Goal: Transaction & Acquisition: Book appointment/travel/reservation

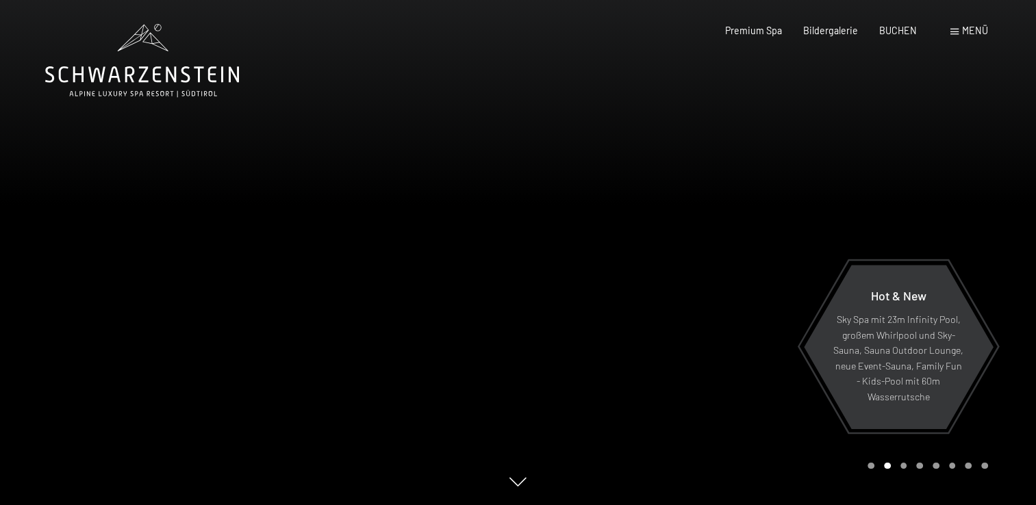
click at [960, 31] on div "Menü" at bounding box center [970, 31] width 38 height 14
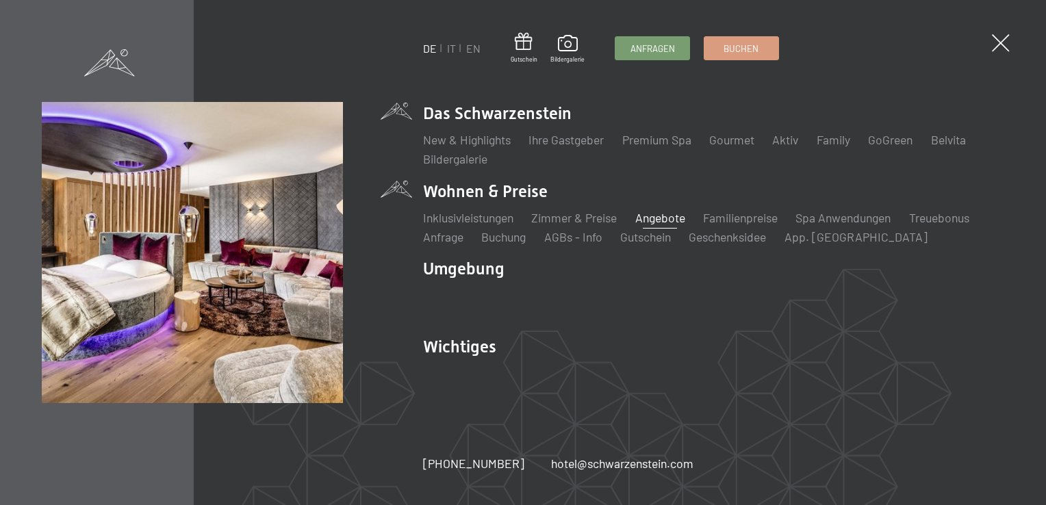
click at [664, 220] on link "Angebote" at bounding box center [661, 217] width 50 height 15
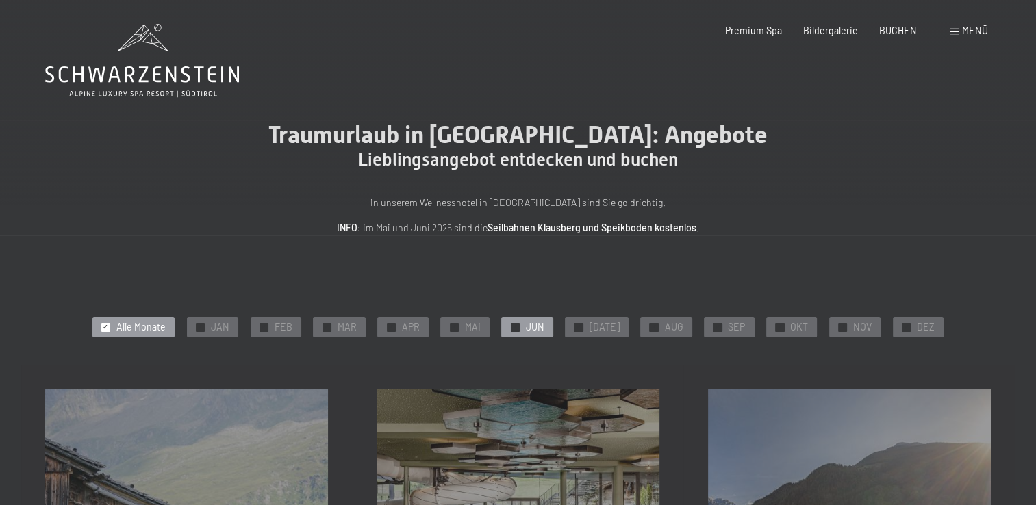
click at [535, 328] on span "JUN" at bounding box center [534, 328] width 18 height 14
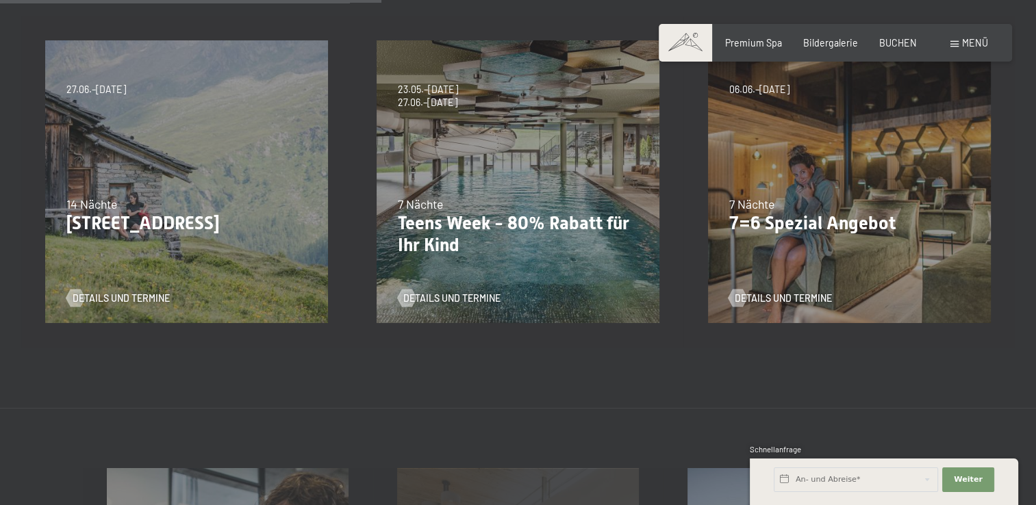
scroll to position [342, 0]
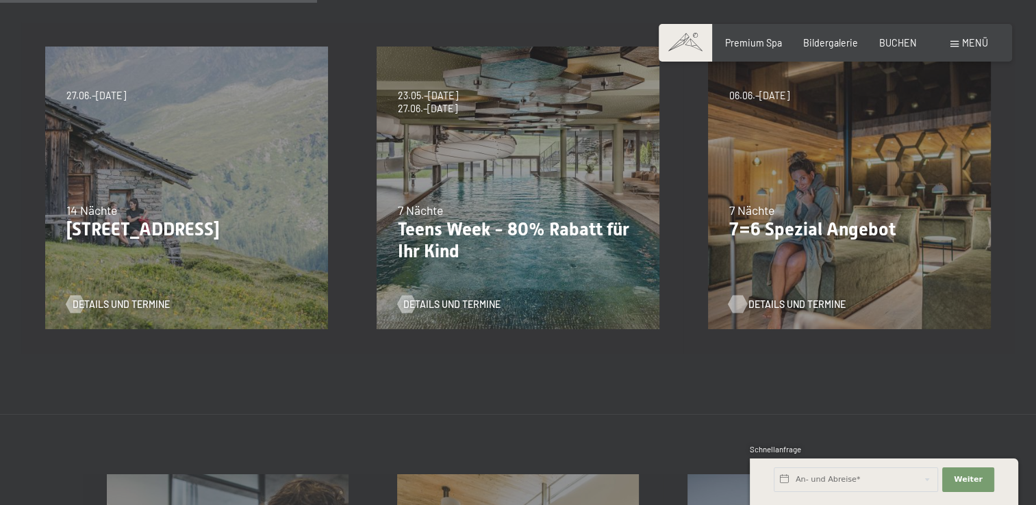
click at [821, 307] on span "Details und Termine" at bounding box center [797, 305] width 97 height 14
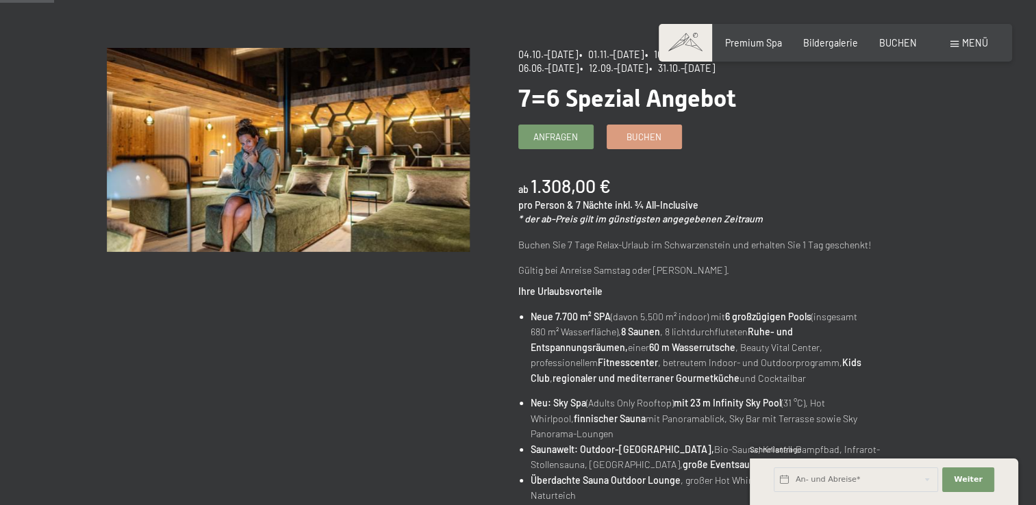
scroll to position [205, 0]
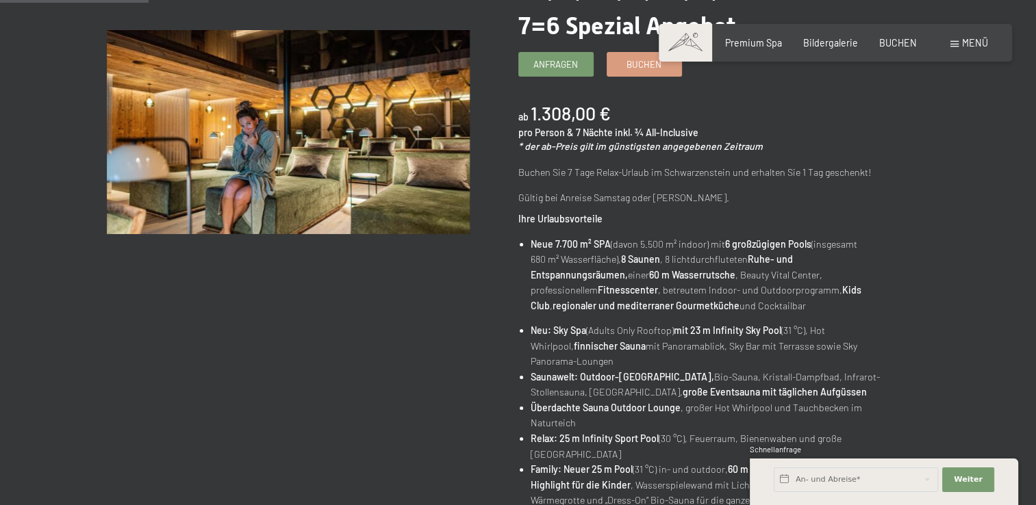
click at [594, 209] on div "04.10.–[DATE] • 01.11.–[DATE] • 10.01.–[DATE] • 07.03.–[DATE] • 16.05.–[DATE] •…" at bounding box center [724, 458] width 412 height 966
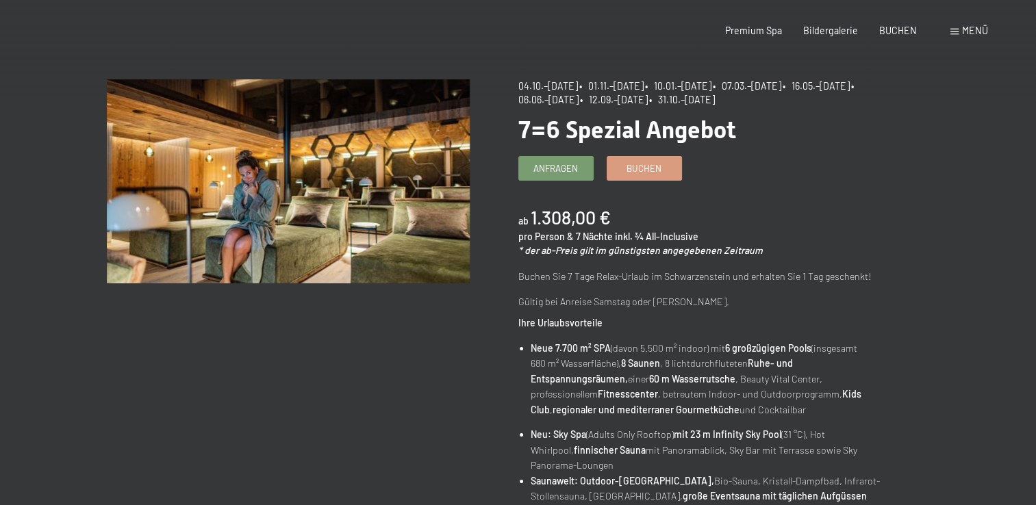
scroll to position [0, 0]
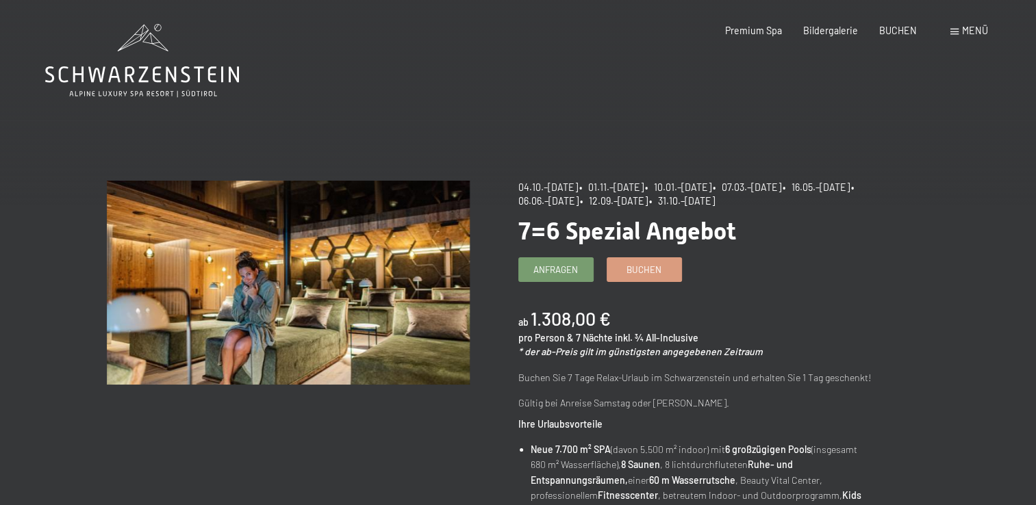
click at [179, 75] on icon at bounding box center [142, 60] width 194 height 73
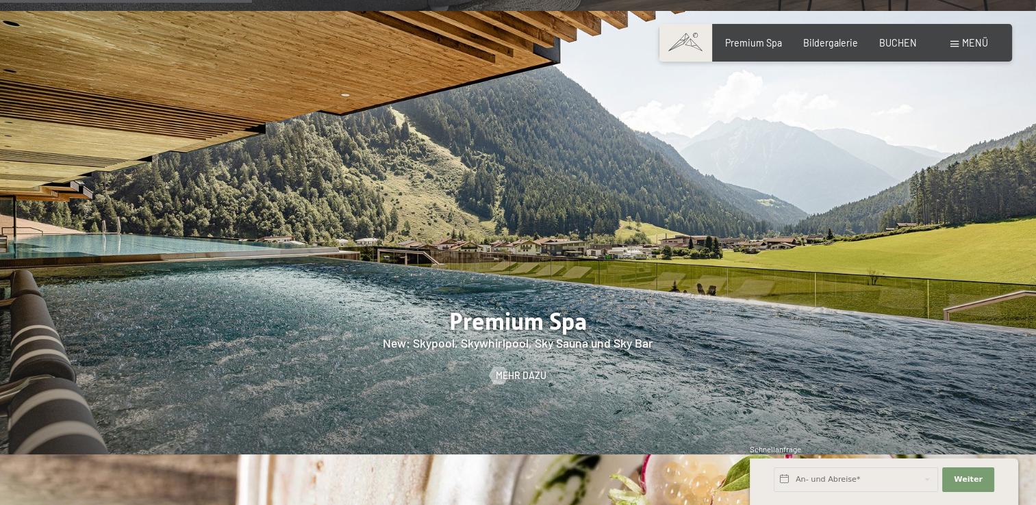
scroll to position [1575, 0]
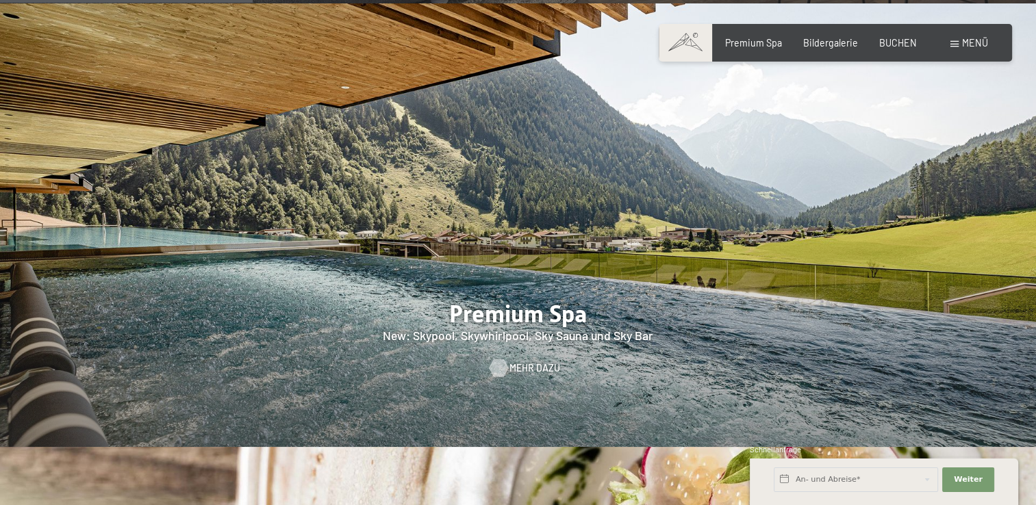
click at [531, 362] on span "Mehr dazu" at bounding box center [535, 369] width 51 height 14
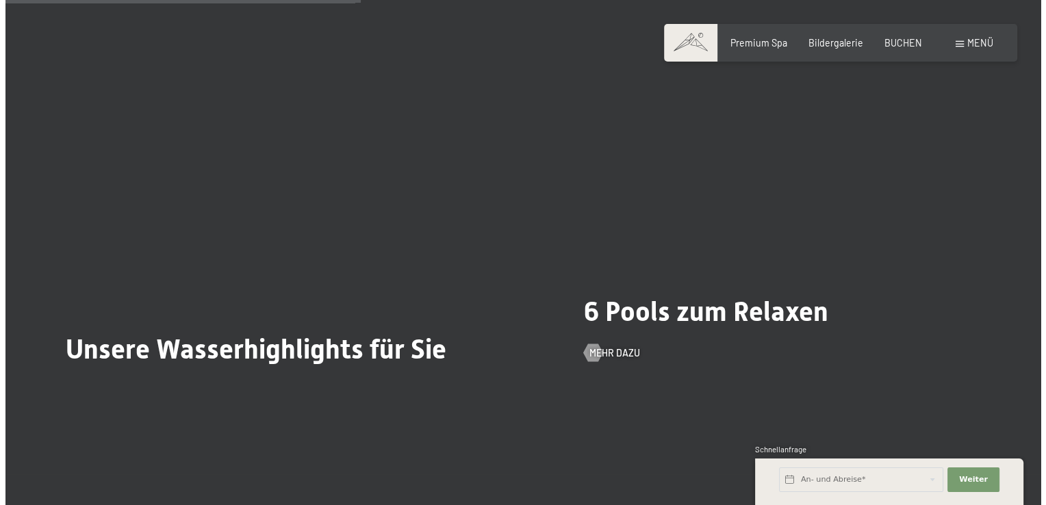
scroll to position [2876, 0]
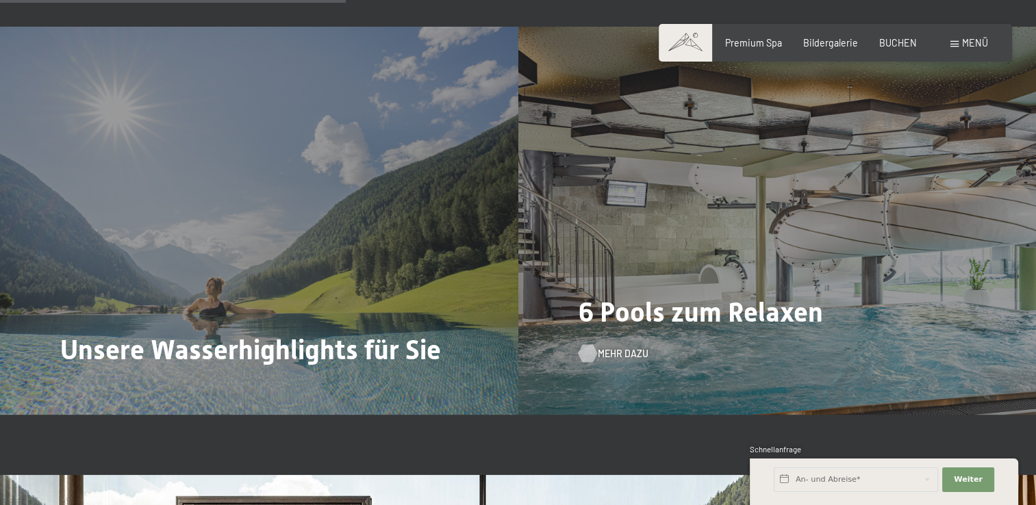
click at [596, 344] on div "6 Pools zum Relaxen Mehr dazu" at bounding box center [777, 221] width 518 height 388
click at [592, 349] on div at bounding box center [587, 354] width 10 height 18
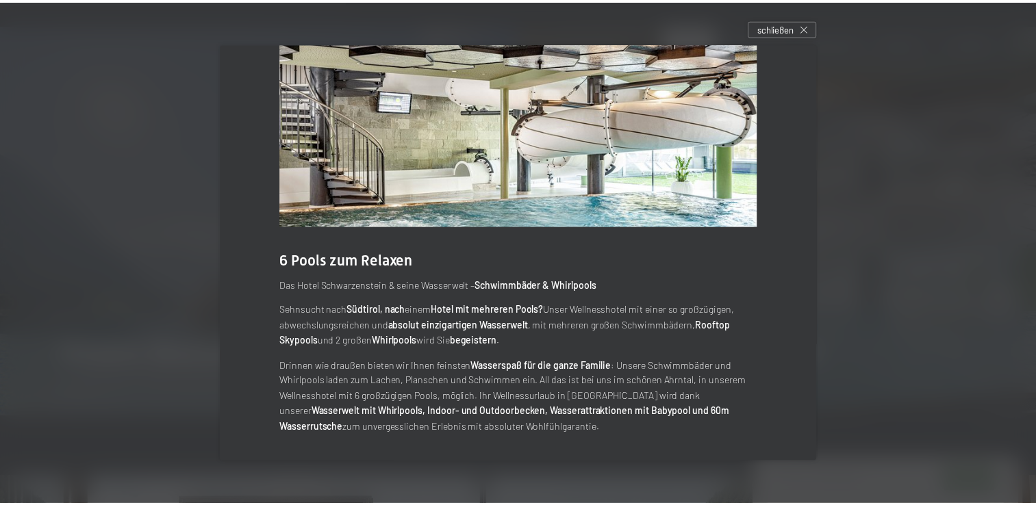
scroll to position [0, 0]
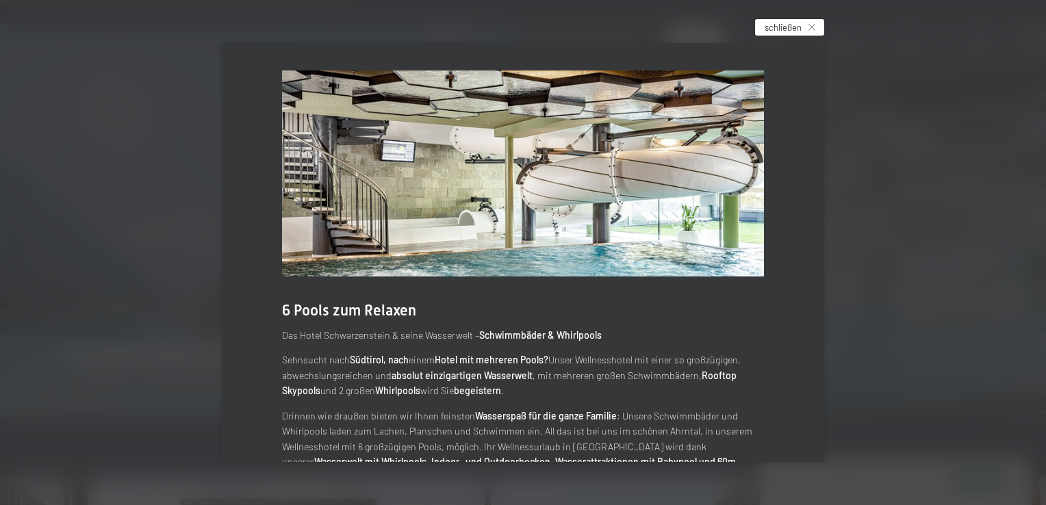
click at [791, 30] on span "schließen" at bounding box center [783, 27] width 37 height 12
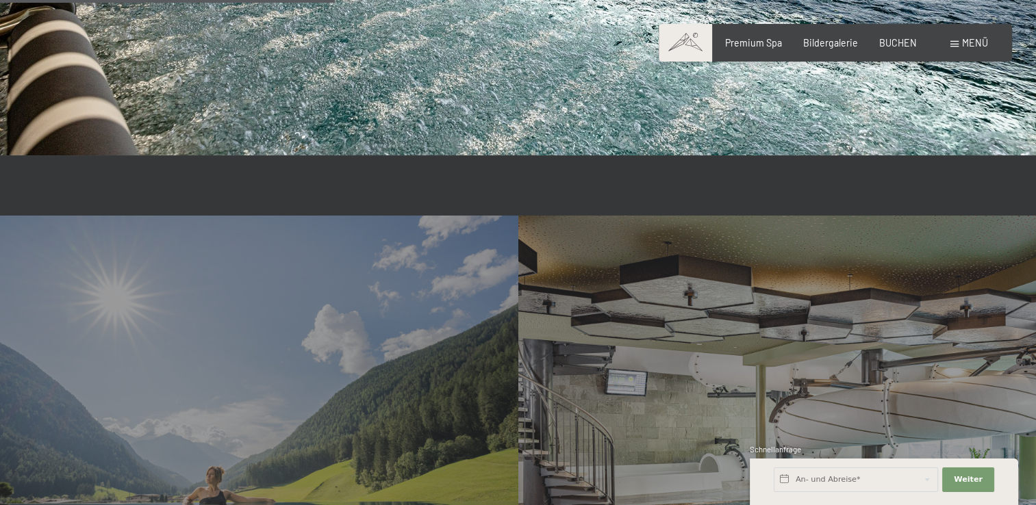
scroll to position [2602, 0]
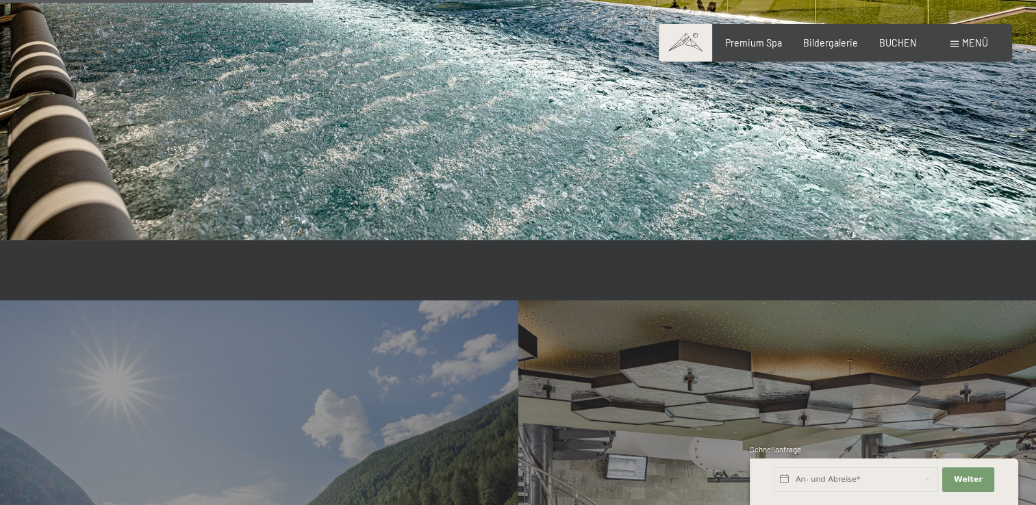
click at [979, 41] on span "Menü" at bounding box center [975, 43] width 26 height 12
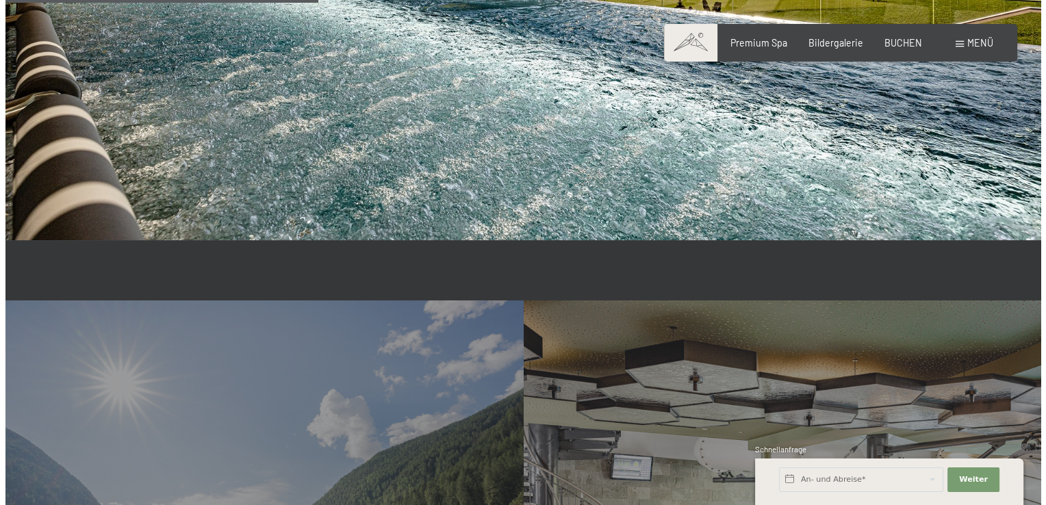
scroll to position [2610, 0]
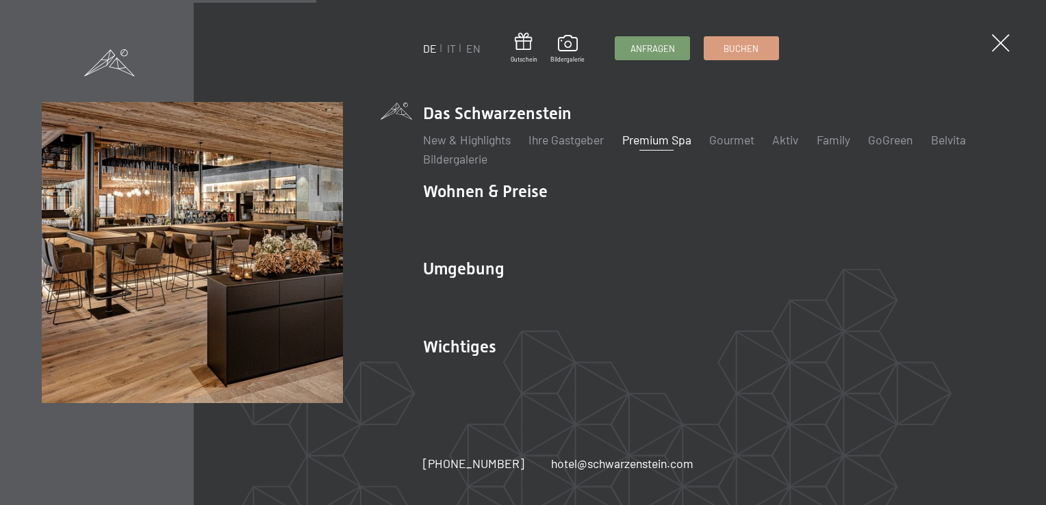
click at [663, 142] on link "Premium Spa" at bounding box center [657, 139] width 69 height 15
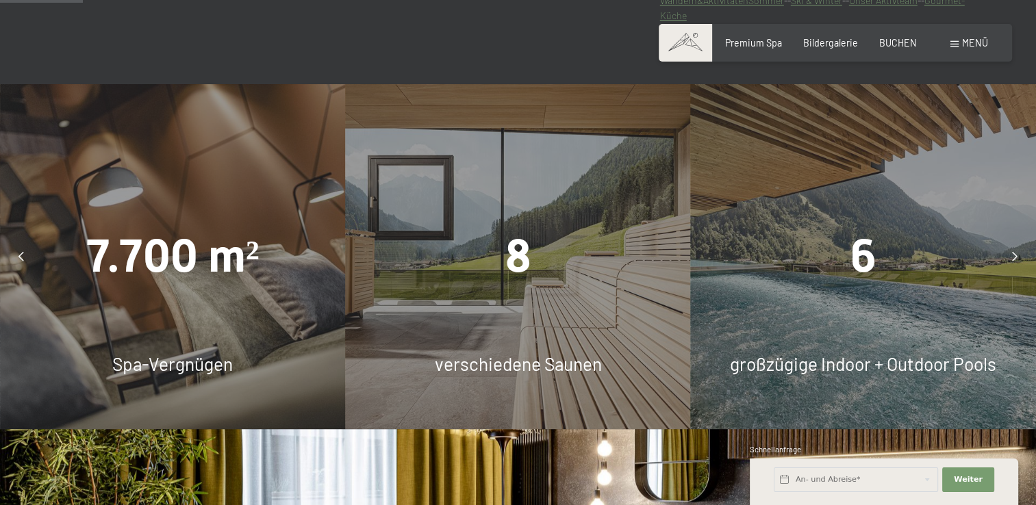
scroll to position [822, 0]
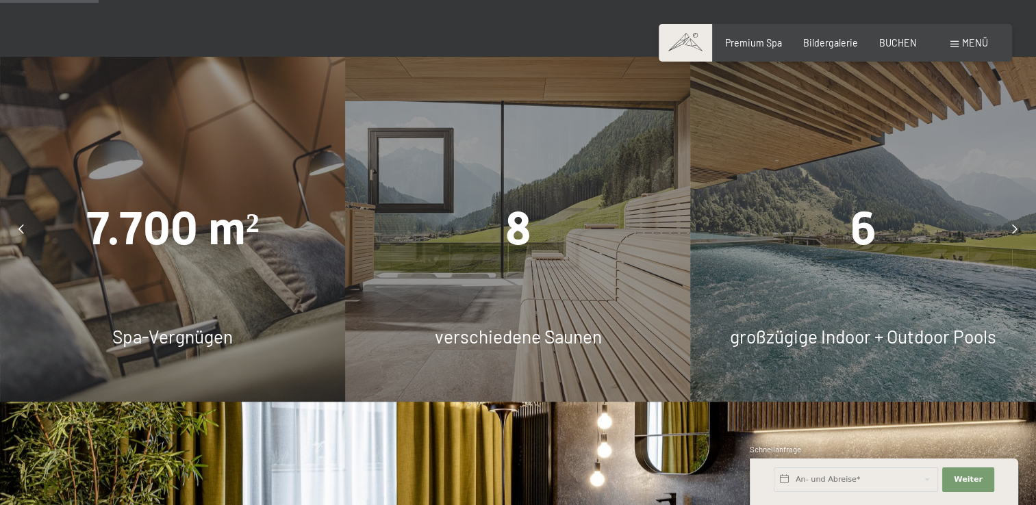
click at [818, 368] on div "6 großzügige Indoor + Outdoor Pools" at bounding box center [863, 229] width 345 height 345
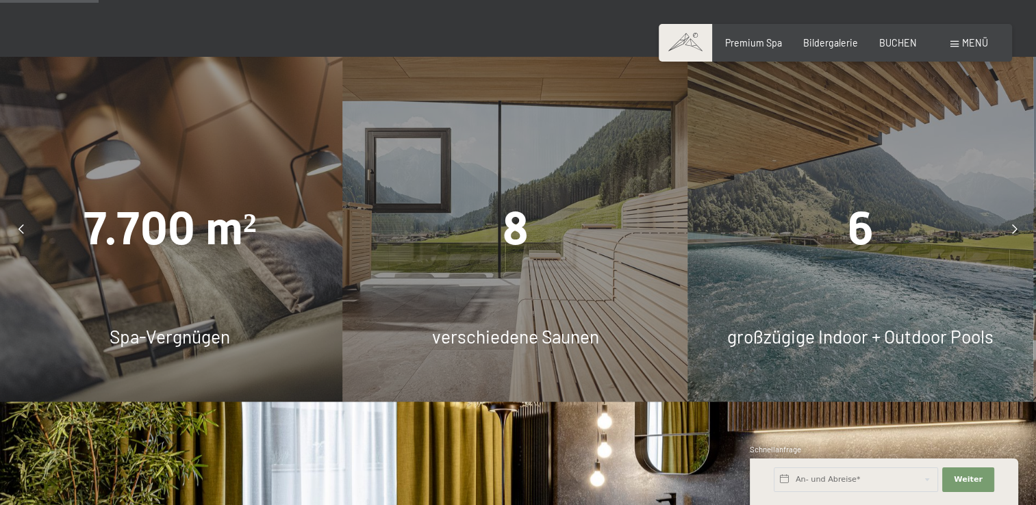
click at [822, 334] on span "großzügige Indoor + Outdoor Pools" at bounding box center [860, 336] width 266 height 21
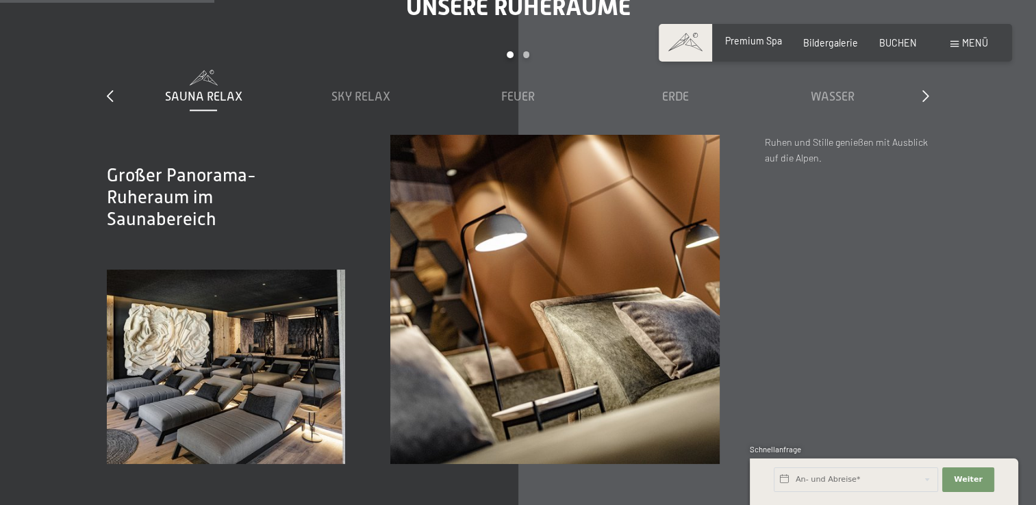
scroll to position [1712, 0]
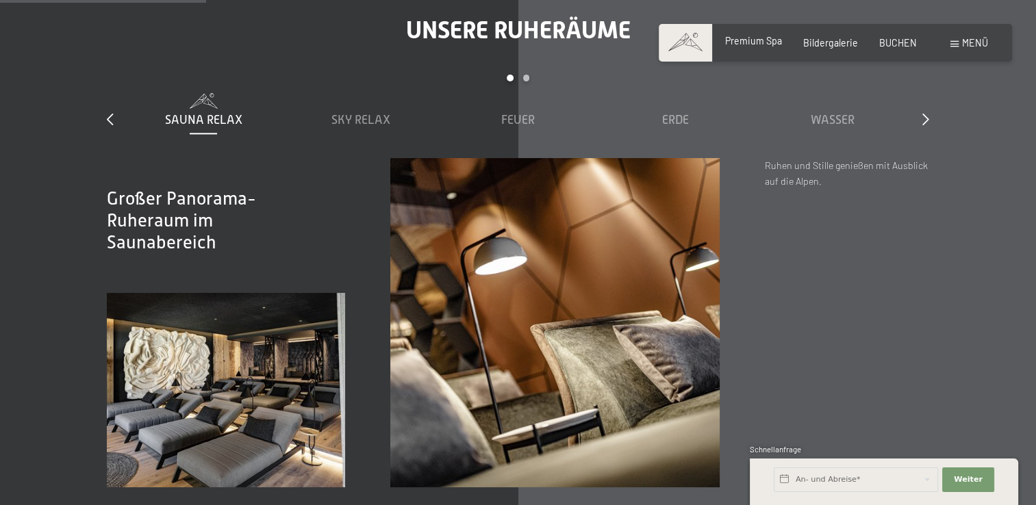
click at [770, 38] on span "Premium Spa" at bounding box center [753, 41] width 57 height 12
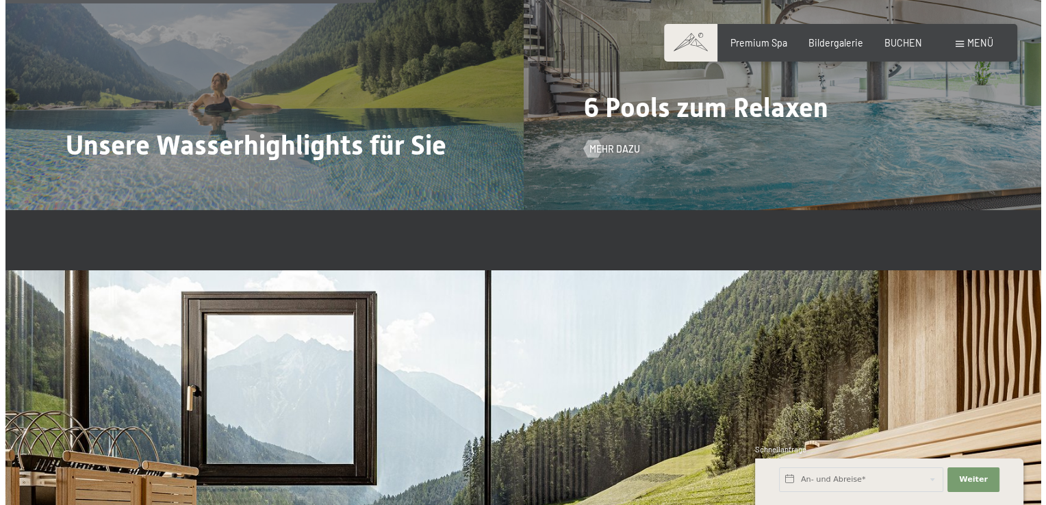
scroll to position [3082, 0]
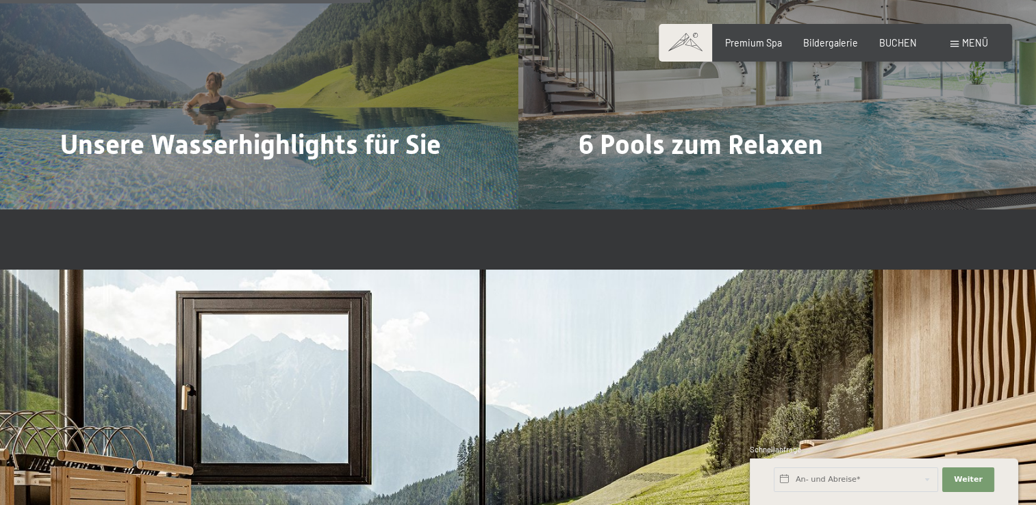
click at [613, 179] on span "Mehr dazu" at bounding box center [609, 186] width 51 height 14
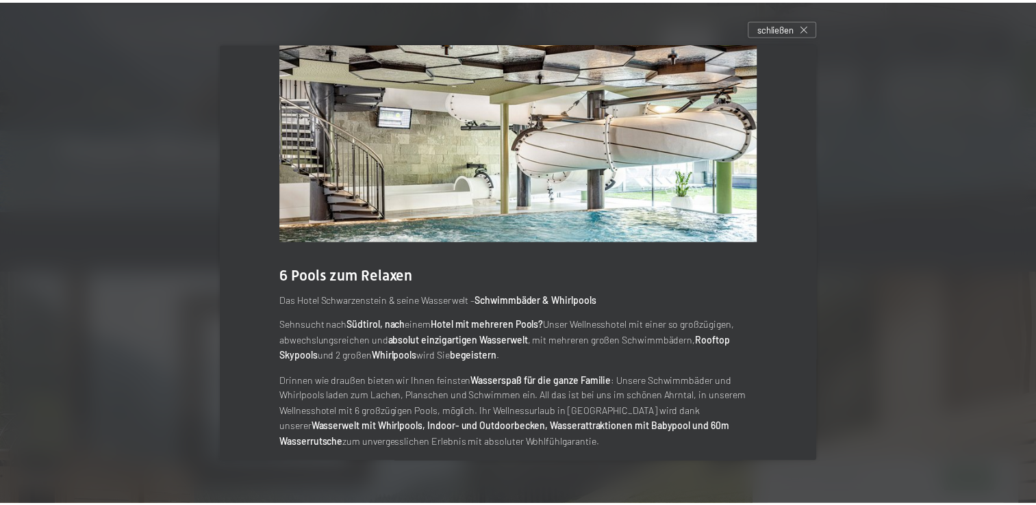
scroll to position [50, 0]
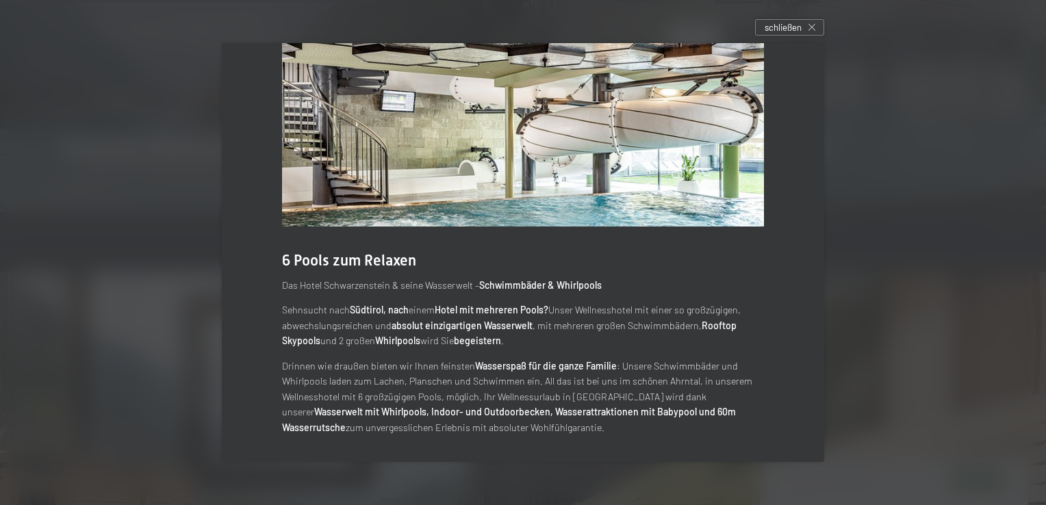
click at [881, 247] on div at bounding box center [523, 252] width 1046 height 505
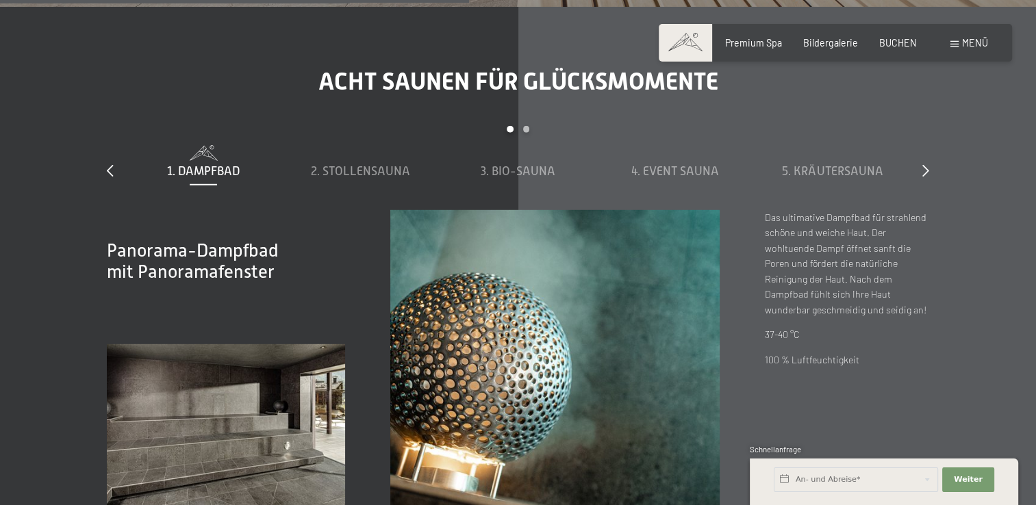
scroll to position [3904, 0]
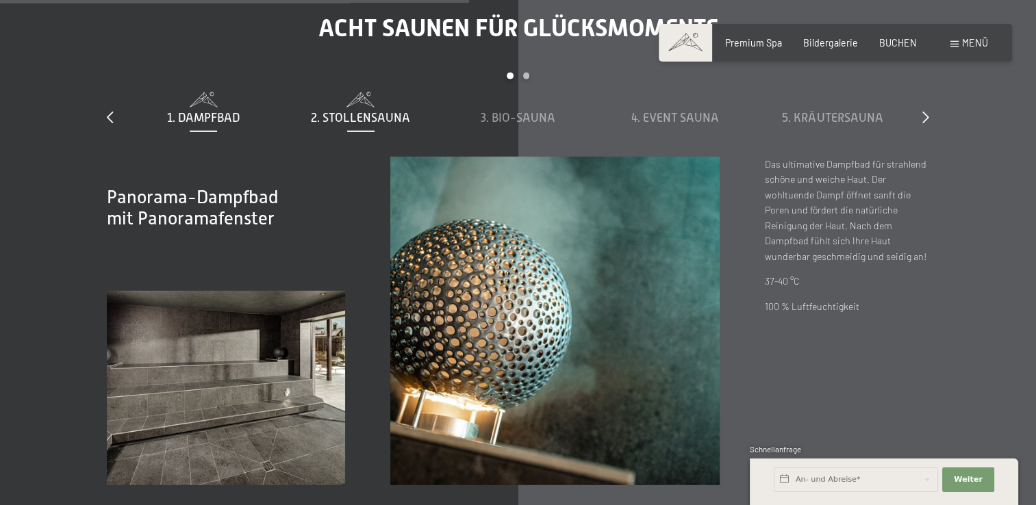
click at [335, 124] on span "2. Stollensauna" at bounding box center [360, 118] width 99 height 14
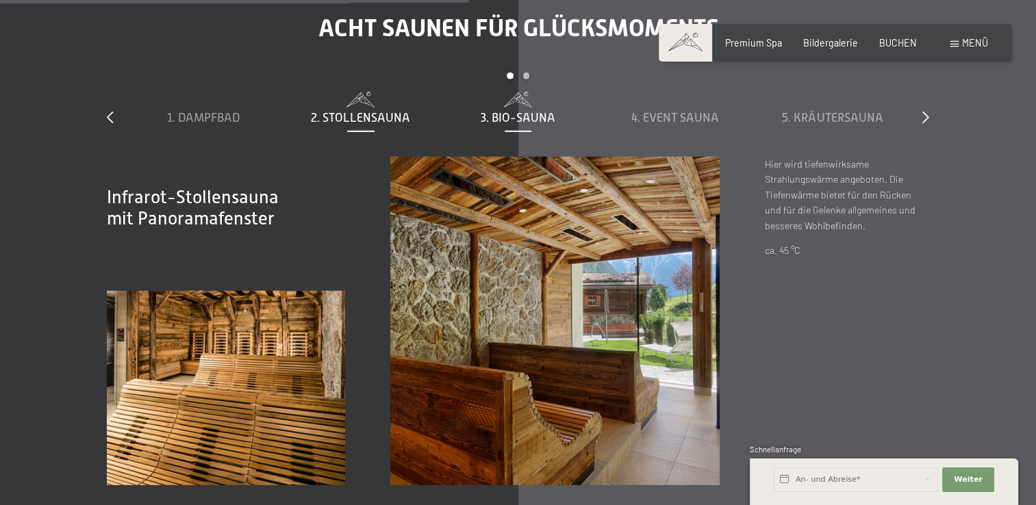
click at [523, 116] on span "3. Bio-Sauna" at bounding box center [518, 118] width 75 height 14
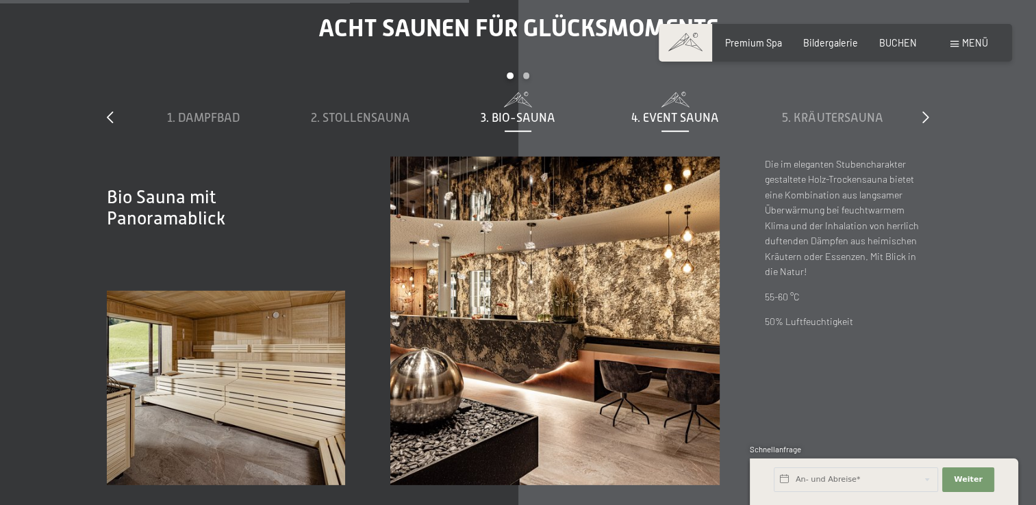
click at [694, 112] on span "4. Event Sauna" at bounding box center [675, 118] width 88 height 14
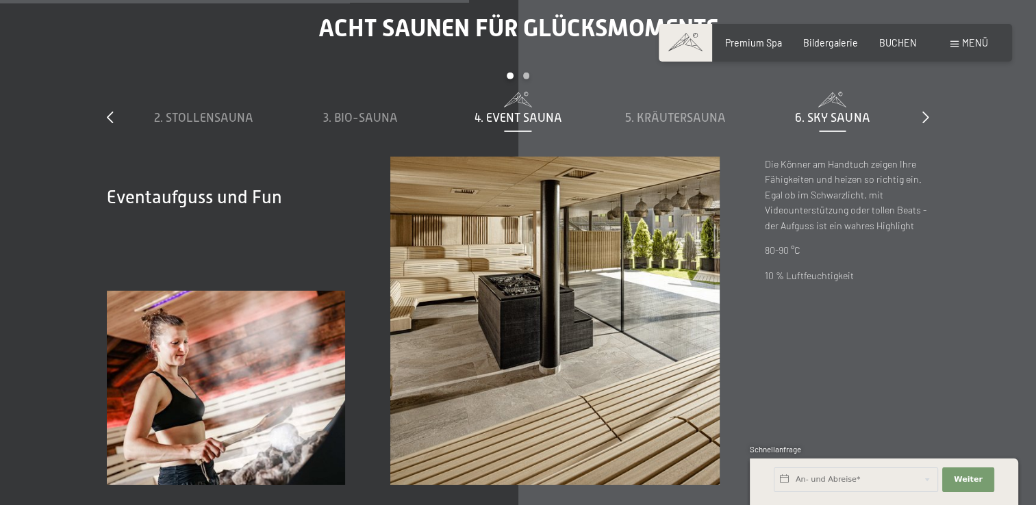
click at [846, 114] on span "6. Sky Sauna" at bounding box center [832, 118] width 75 height 14
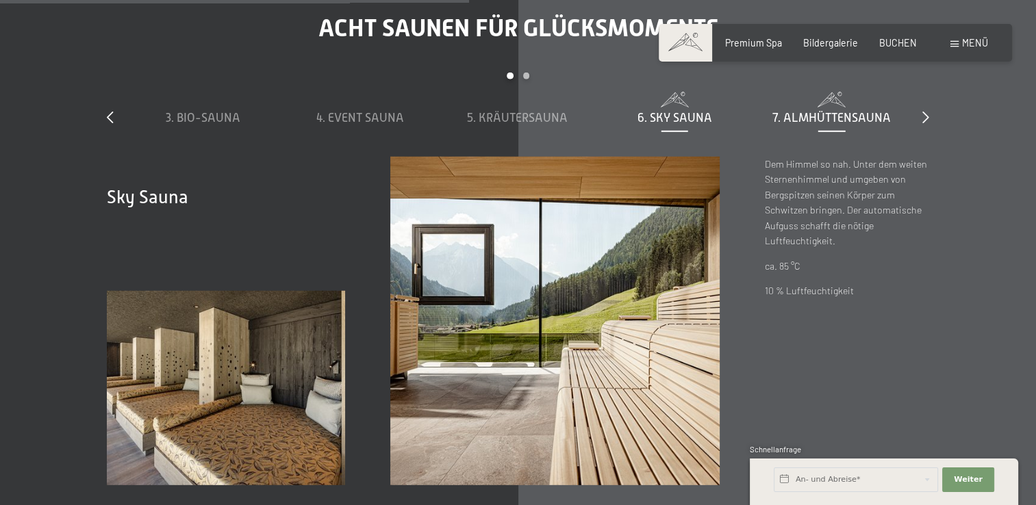
click at [851, 118] on span "7. Almhüttensauna" at bounding box center [832, 118] width 118 height 14
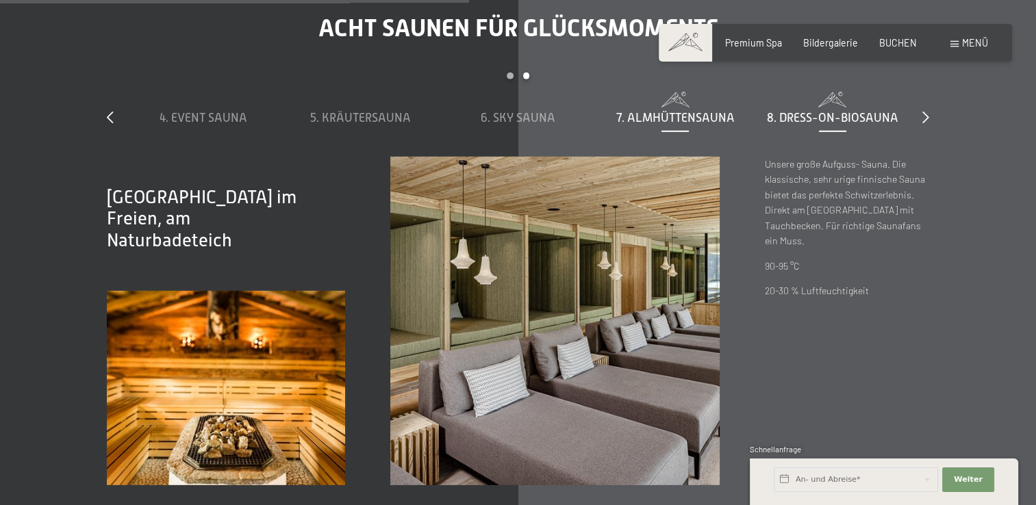
click at [816, 125] on span "8. Dress-on-Biosauna" at bounding box center [832, 118] width 131 height 14
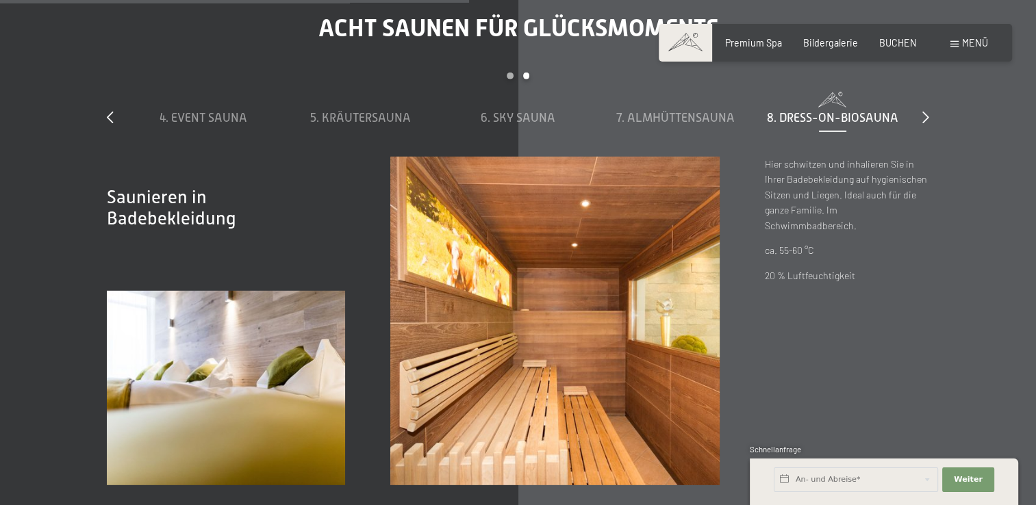
click at [929, 117] on div "Acht Saunen für Glücksmomente slide 4 to 8 of 8 1. Dampfbad 2. Stollensauna 3. …" at bounding box center [518, 250] width 913 height 472
click at [758, 49] on div "Premium Spa Bildergalerie BUCHEN" at bounding box center [810, 43] width 255 height 14
click at [757, 41] on span "Premium Spa" at bounding box center [753, 41] width 57 height 12
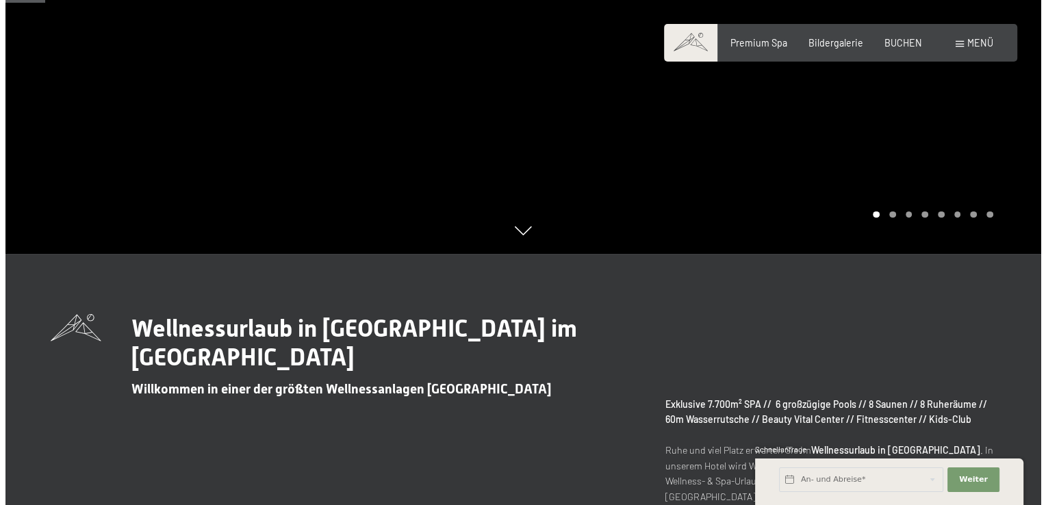
scroll to position [548, 0]
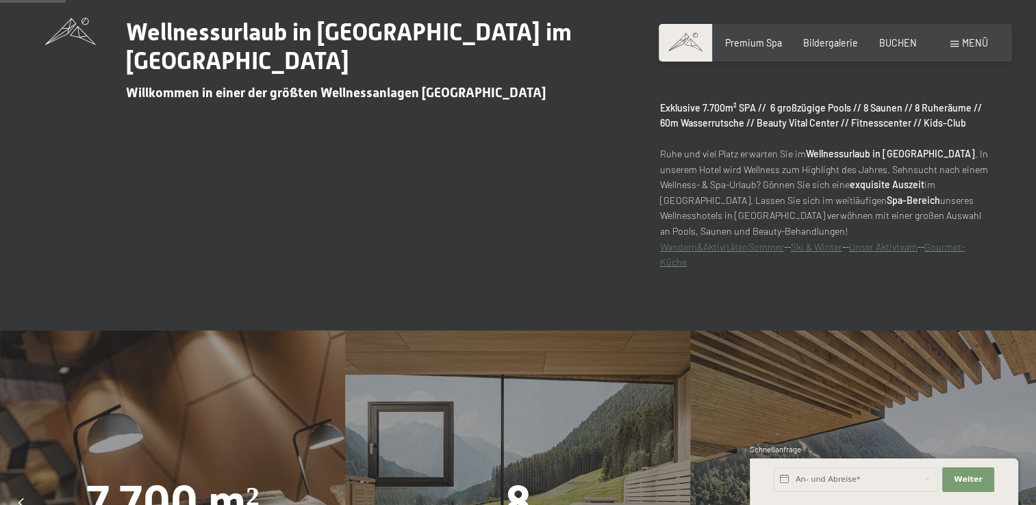
click at [970, 38] on span "Menü" at bounding box center [975, 43] width 26 height 12
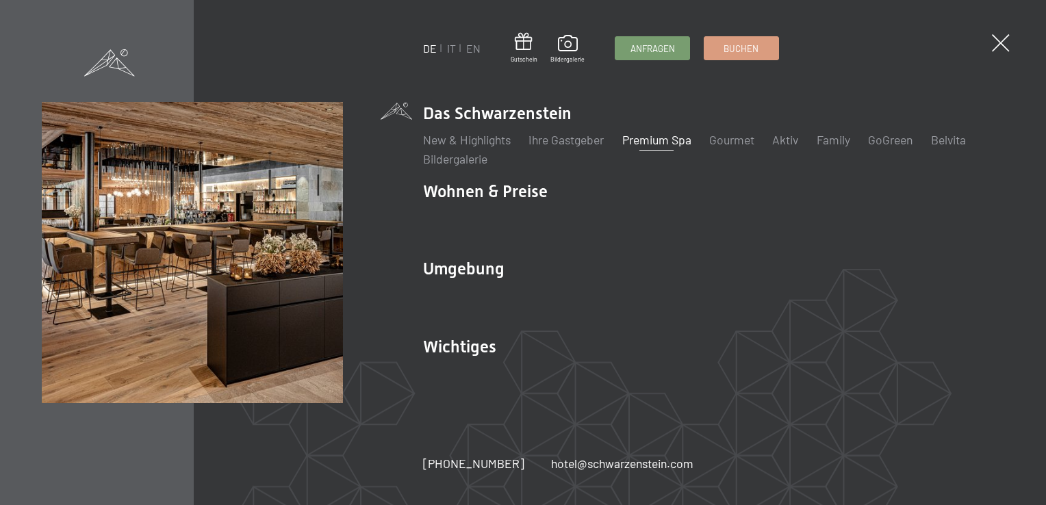
click at [661, 145] on link "Premium Spa" at bounding box center [657, 139] width 69 height 15
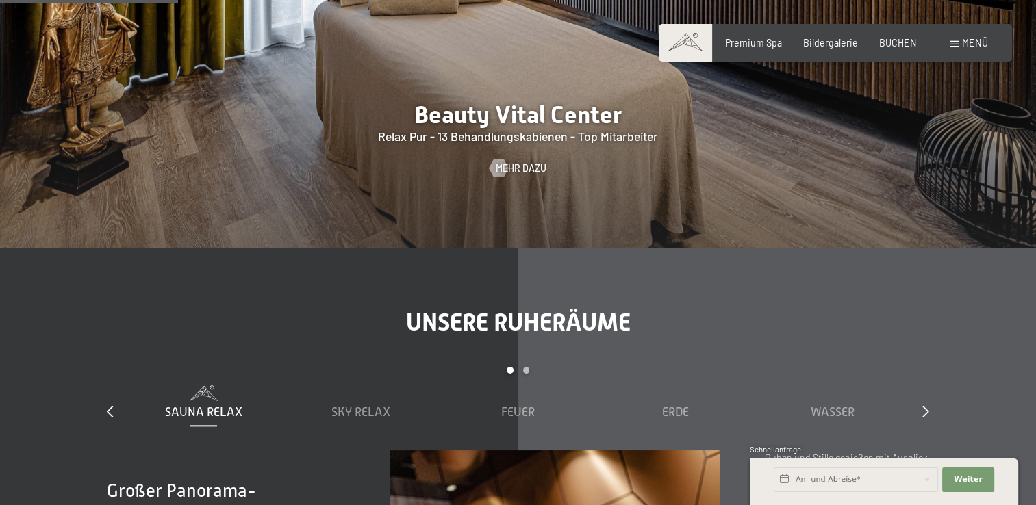
scroll to position [1507, 0]
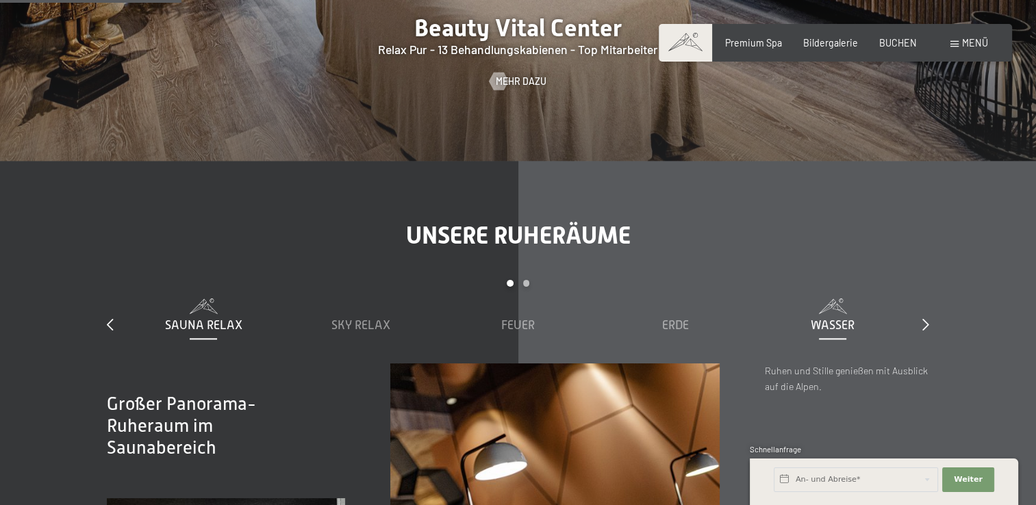
click at [834, 325] on span "Wasser" at bounding box center [833, 325] width 44 height 14
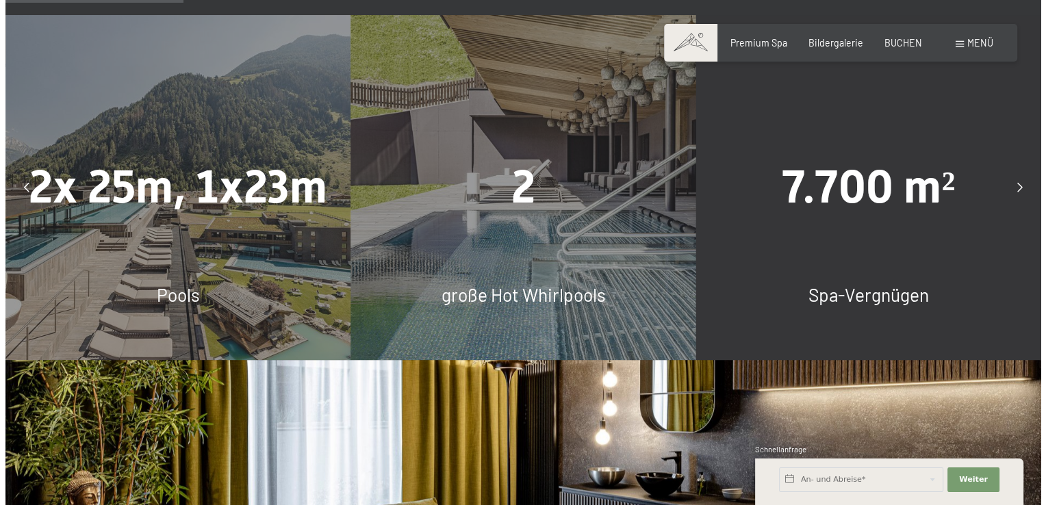
scroll to position [0, 0]
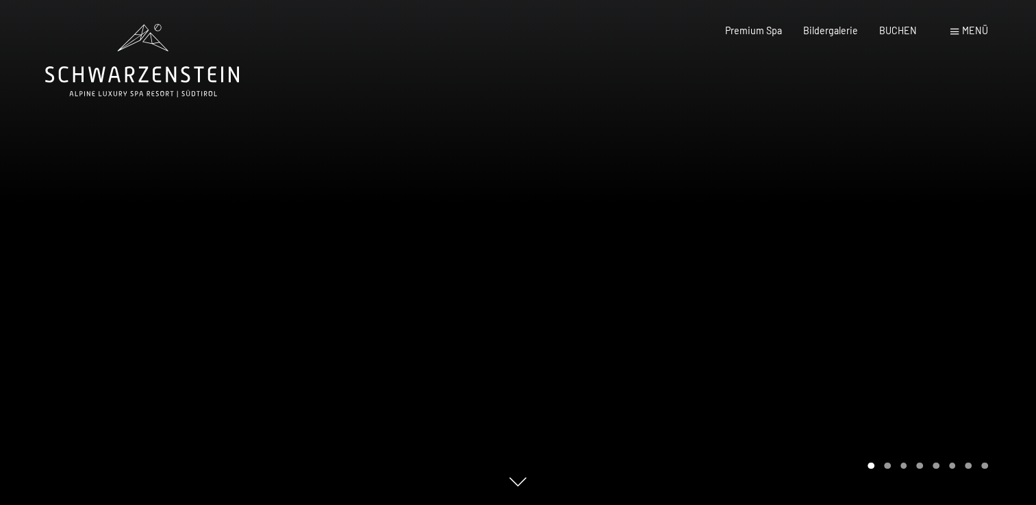
drag, startPoint x: 831, startPoint y: 257, endPoint x: 712, endPoint y: -10, distance: 292.5
click at [967, 32] on span "Menü" at bounding box center [975, 31] width 26 height 12
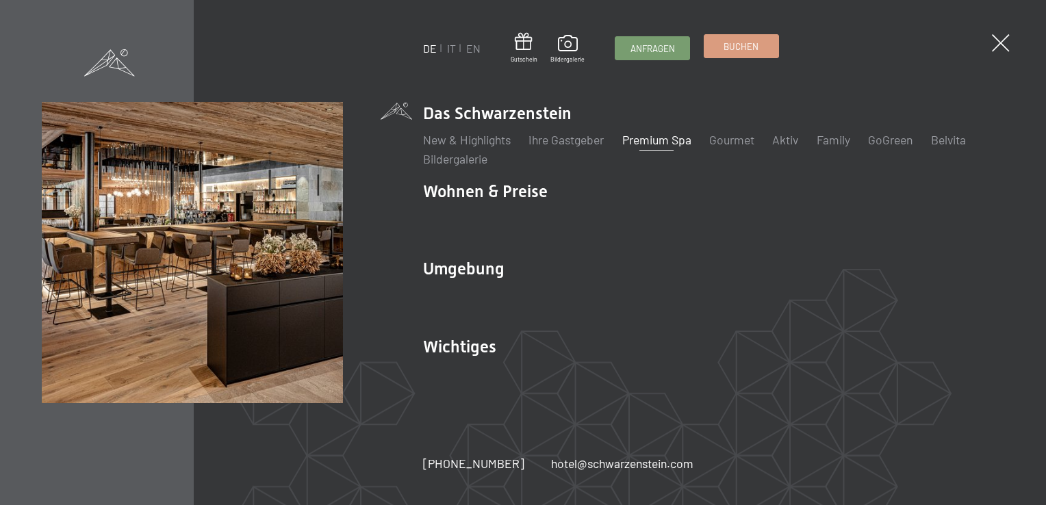
click at [768, 49] on link "Buchen" at bounding box center [742, 46] width 74 height 23
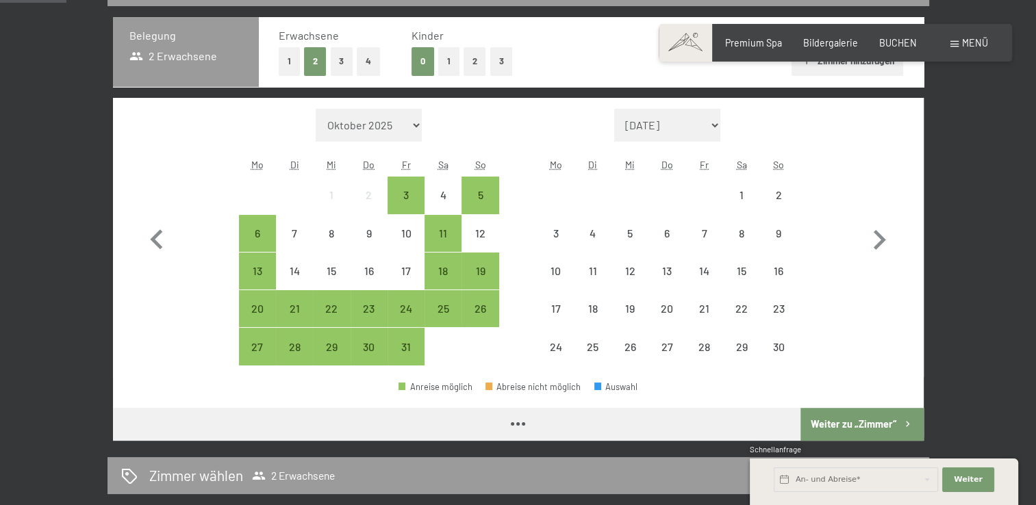
scroll to position [205, 0]
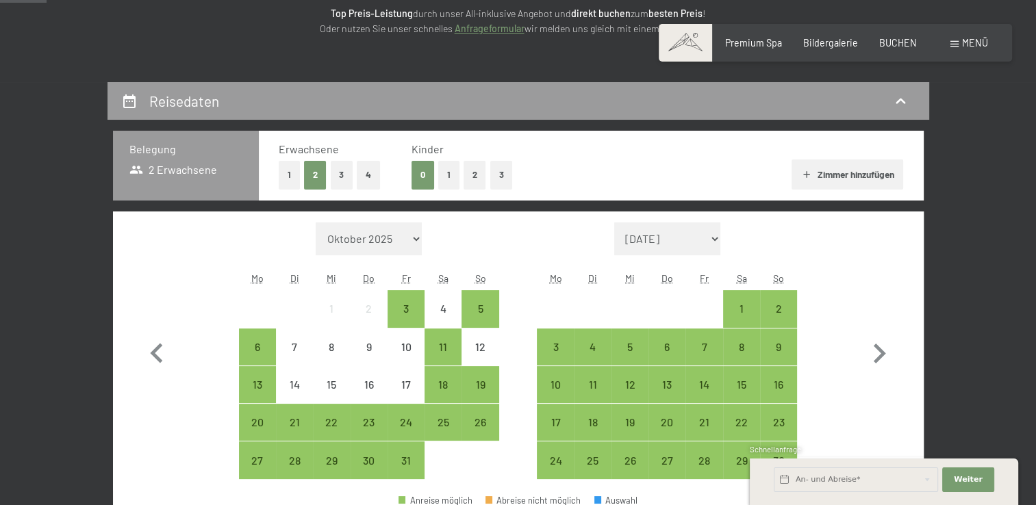
click at [348, 235] on select "Oktober 2025 November 2025 Dezember 2025 Januar 2026 Februar 2026 März 2026 Apr…" at bounding box center [369, 239] width 107 height 33
select select "2026-09-01"
select select "2026-10-01"
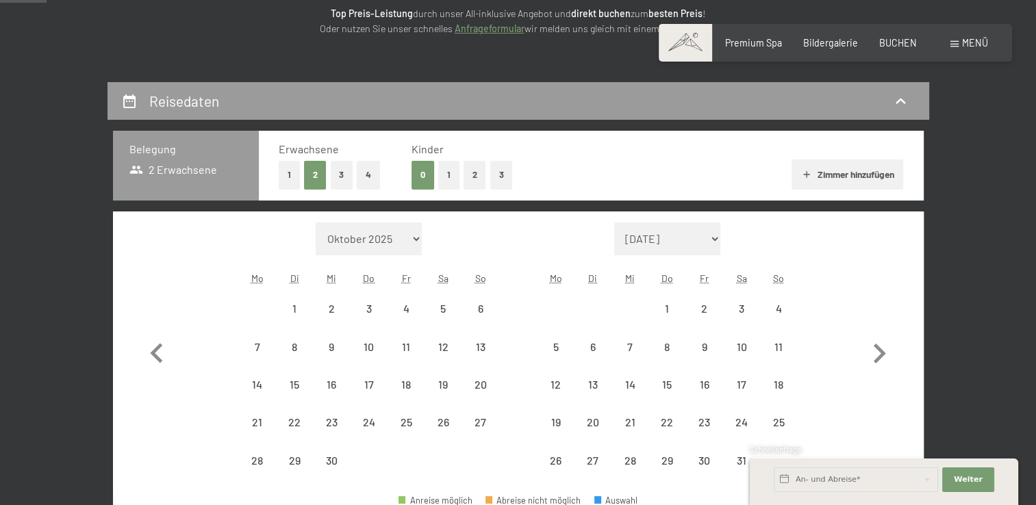
select select "2026-09-01"
select select "2026-10-01"
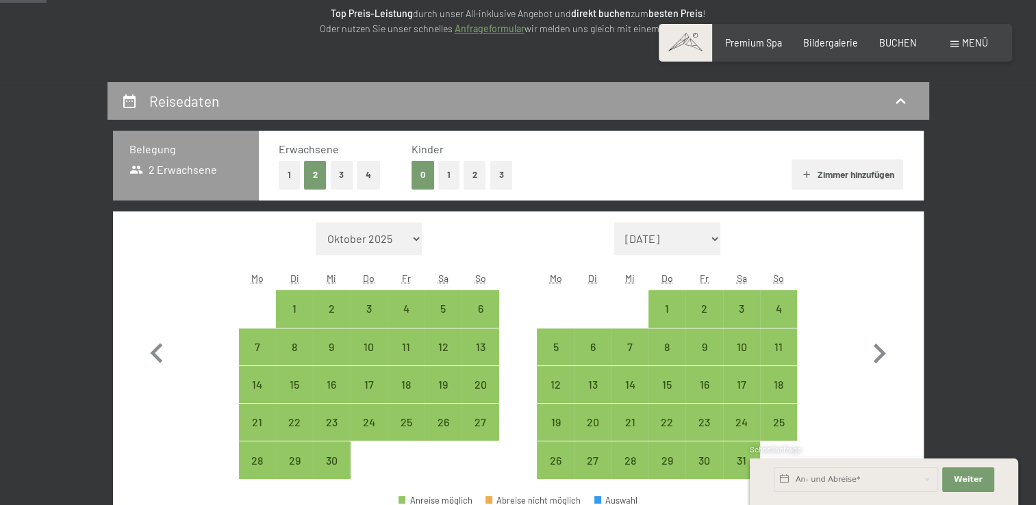
click at [355, 232] on select "Oktober 2025 November 2025 Dezember 2025 Januar 2026 Februar 2026 März 2026 Apr…" at bounding box center [369, 239] width 107 height 33
select select "2026-06-01"
select select "2026-07-01"
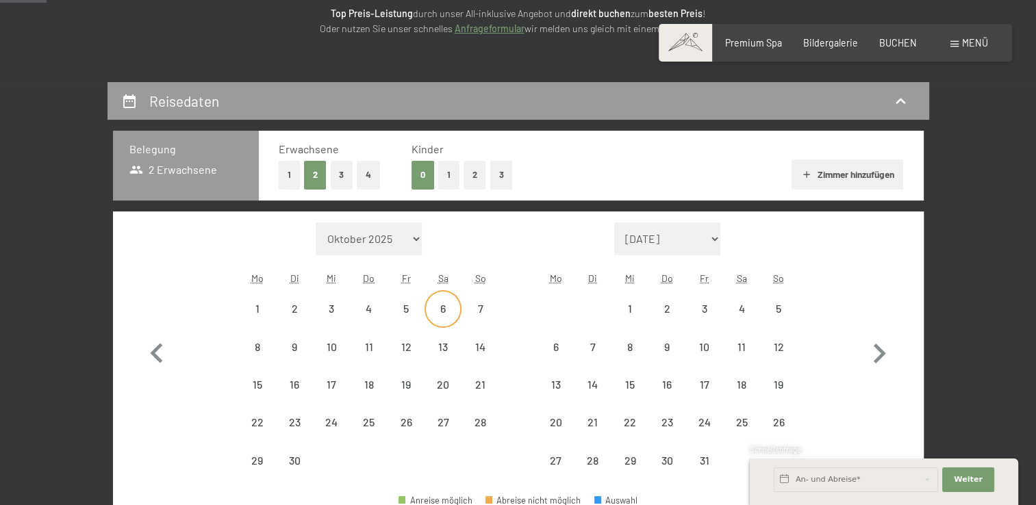
select select "2026-06-01"
select select "2026-07-01"
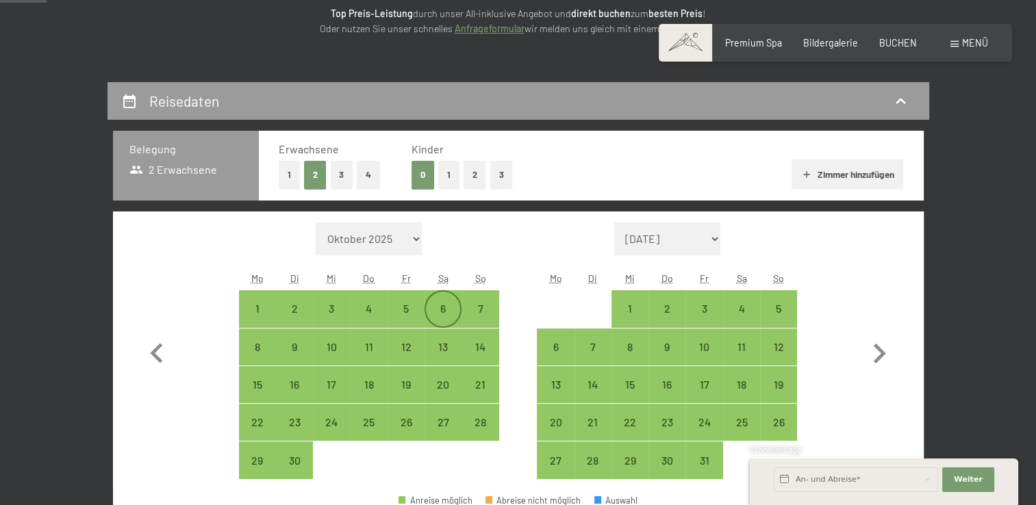
click at [444, 308] on div "6" at bounding box center [443, 320] width 34 height 34
select select "2026-06-01"
select select "2026-07-01"
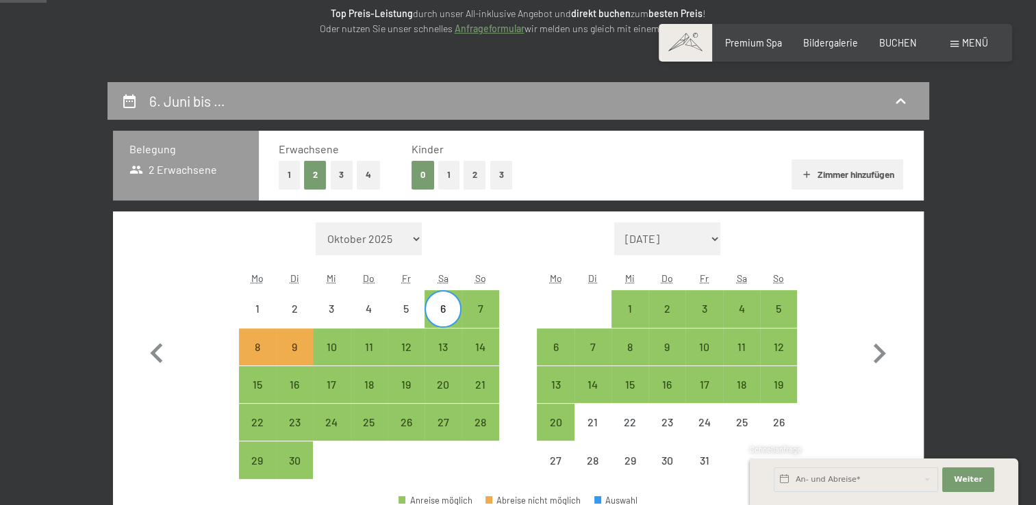
drag, startPoint x: 442, startPoint y: 344, endPoint x: 457, endPoint y: 336, distance: 17.2
click at [442, 344] on div "13" at bounding box center [443, 359] width 34 height 34
select select "2026-06-01"
select select "2026-07-01"
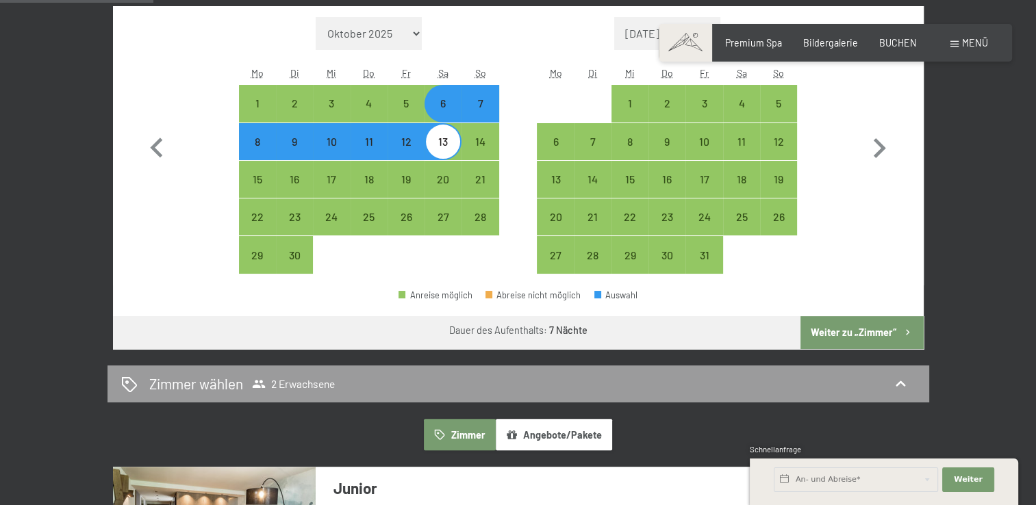
click at [866, 324] on button "Weiter zu „Zimmer“" at bounding box center [862, 332] width 123 height 33
select select "2026-06-01"
select select "2026-07-01"
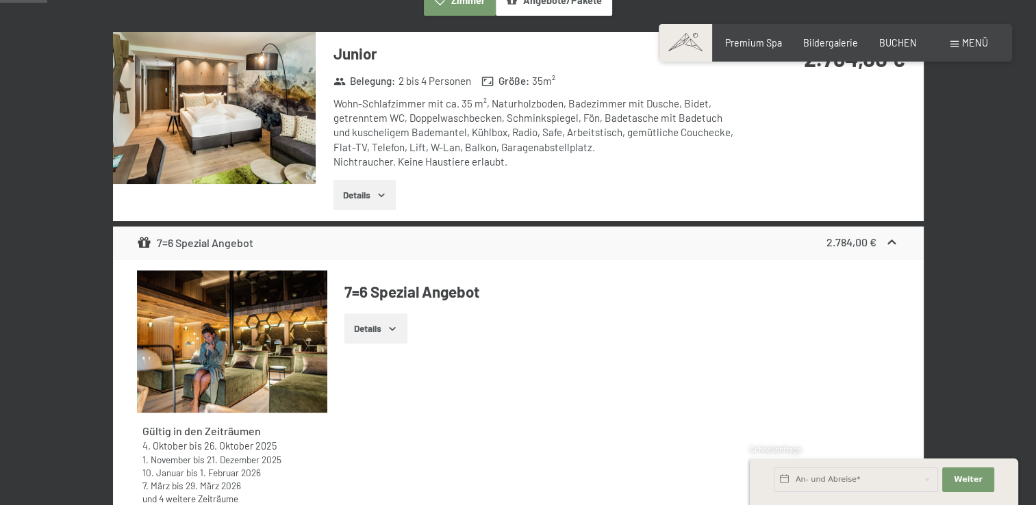
scroll to position [288, 0]
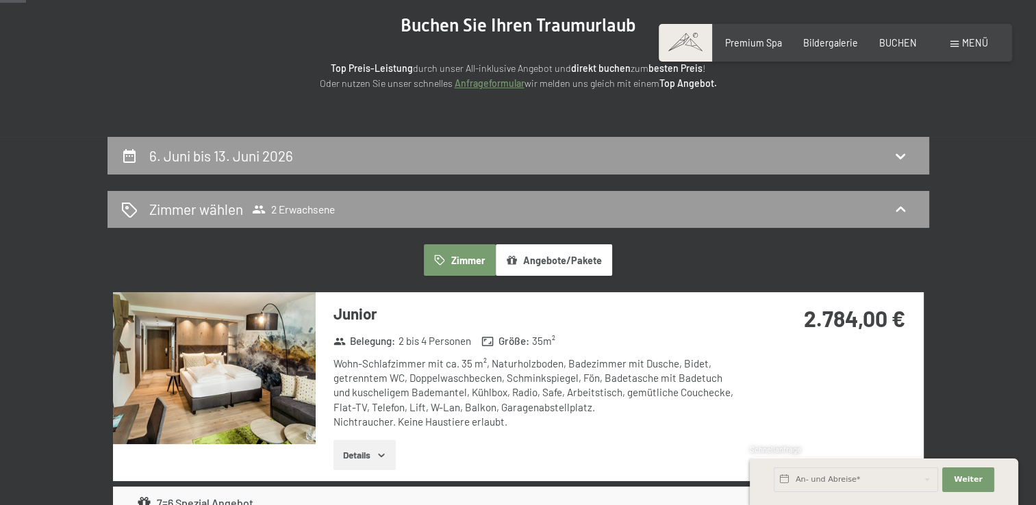
click at [357, 160] on div "6. Juni bis 13. Juni 2026" at bounding box center [518, 156] width 794 height 20
select select "2026-06-01"
select select "2026-07-01"
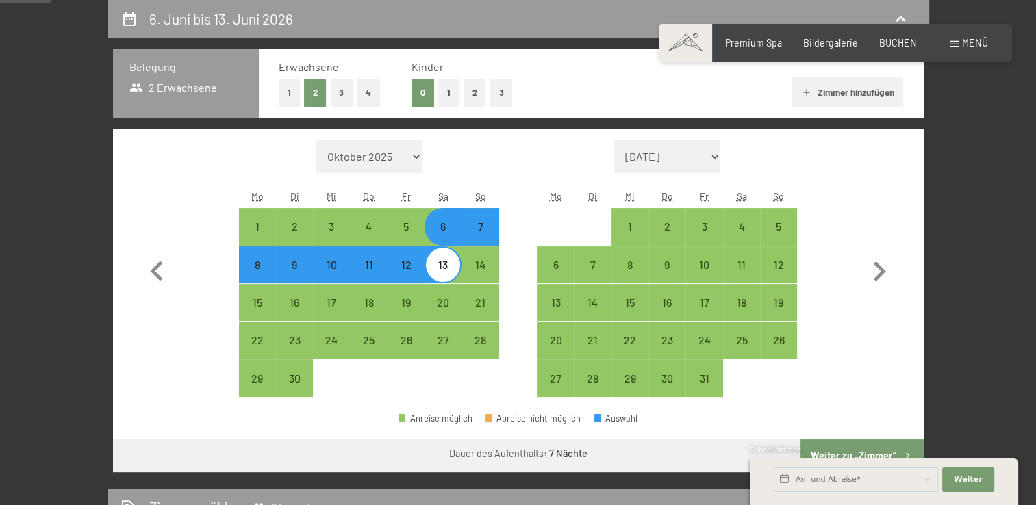
click at [474, 227] on div "7" at bounding box center [480, 238] width 34 height 34
select select "2026-06-01"
select select "2026-07-01"
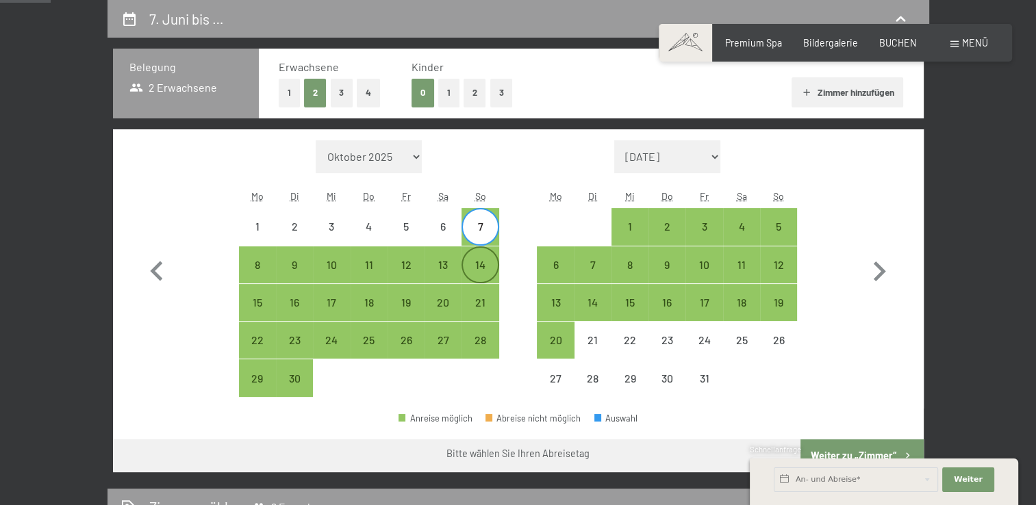
click at [477, 253] on div "14" at bounding box center [480, 265] width 34 height 34
select select "2026-06-01"
select select "2026-07-01"
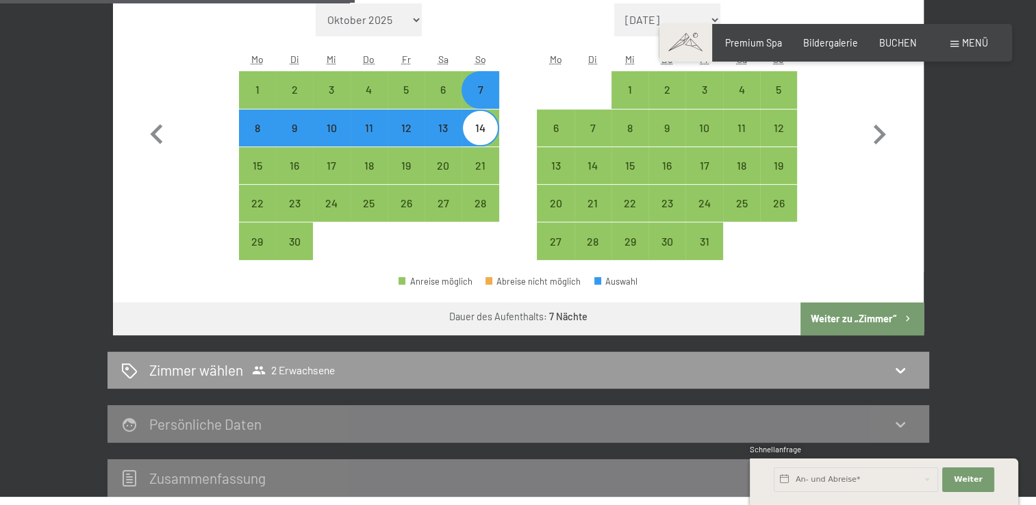
click at [830, 312] on button "Weiter zu „Zimmer“" at bounding box center [862, 319] width 123 height 33
select select "2026-06-01"
select select "2026-07-01"
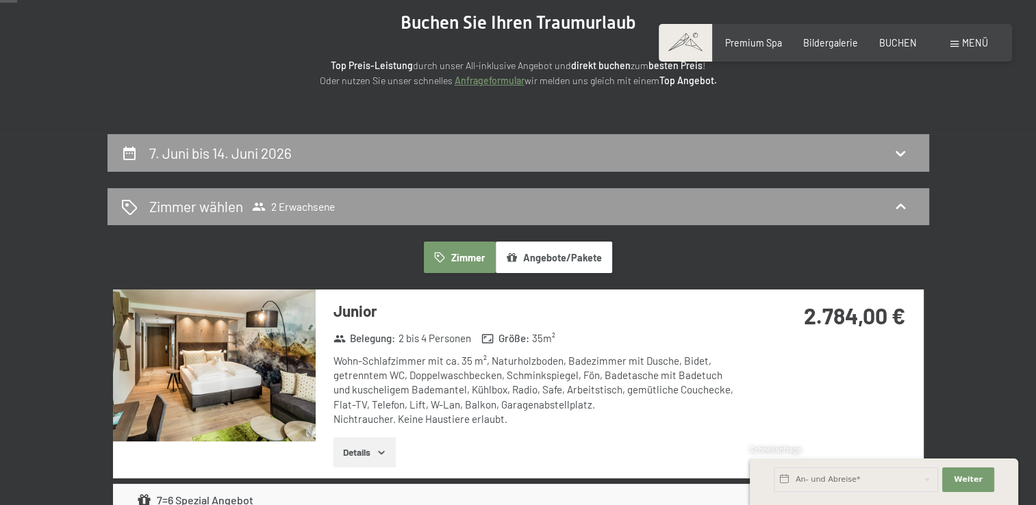
scroll to position [0, 0]
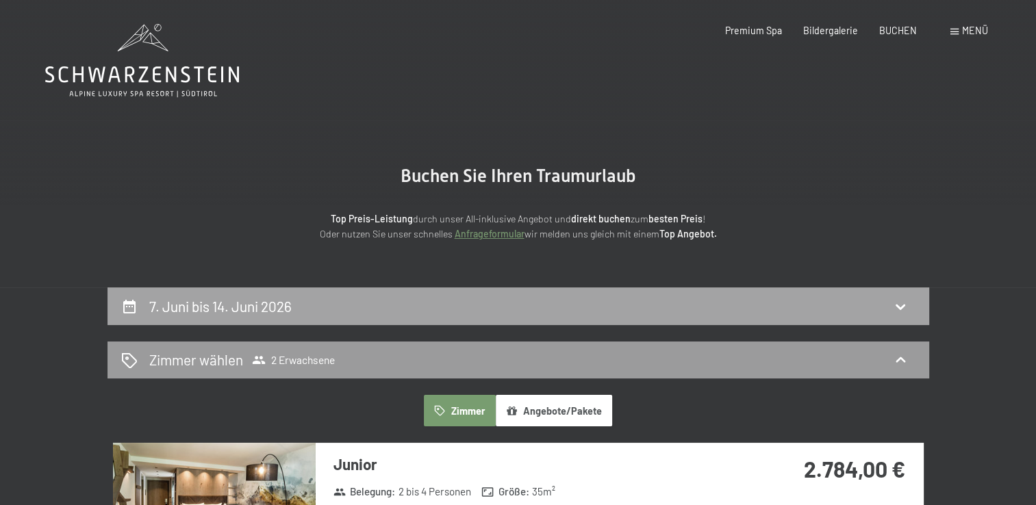
click at [308, 311] on div "7. Juni bis 14. Juni 2026" at bounding box center [518, 307] width 794 height 20
select select "2026-06-01"
select select "2026-07-01"
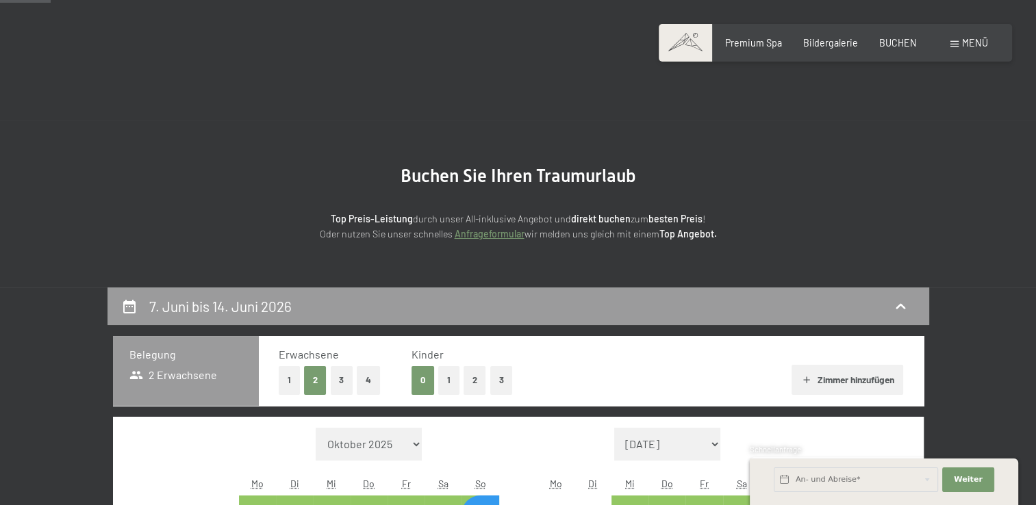
scroll to position [288, 0]
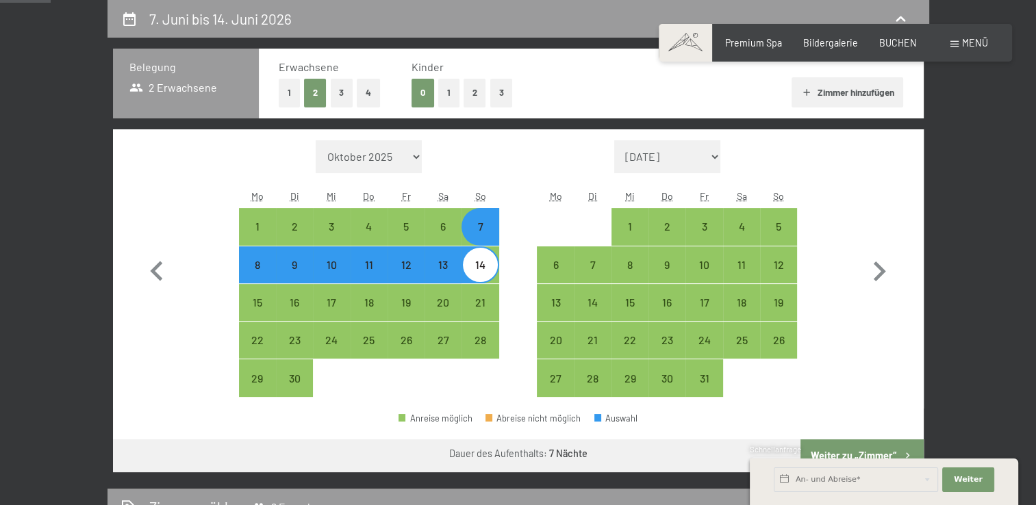
click at [301, 274] on div "9" at bounding box center [294, 277] width 34 height 34
select select "2026-06-01"
select select "2026-07-01"
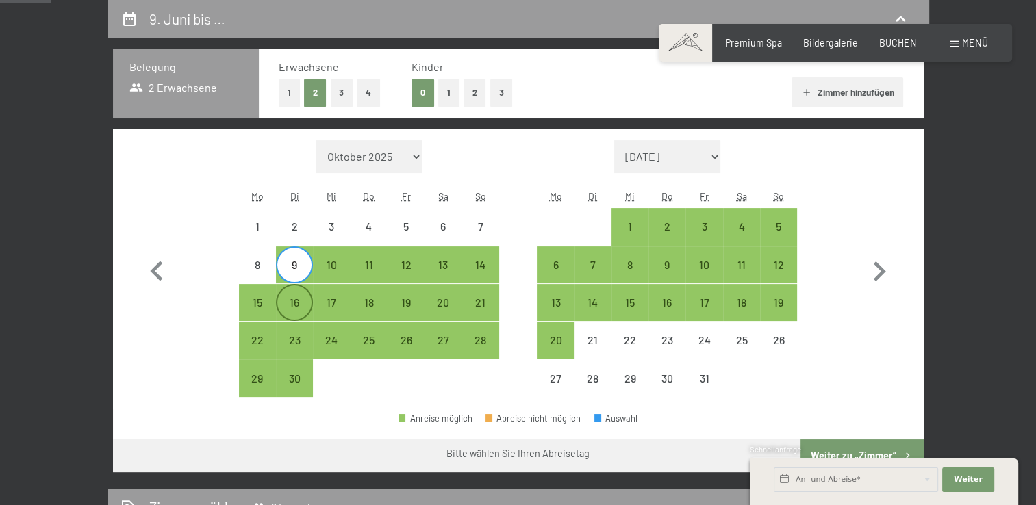
click at [290, 313] on div "16" at bounding box center [294, 314] width 34 height 34
select select "2026-06-01"
select select "2026-07-01"
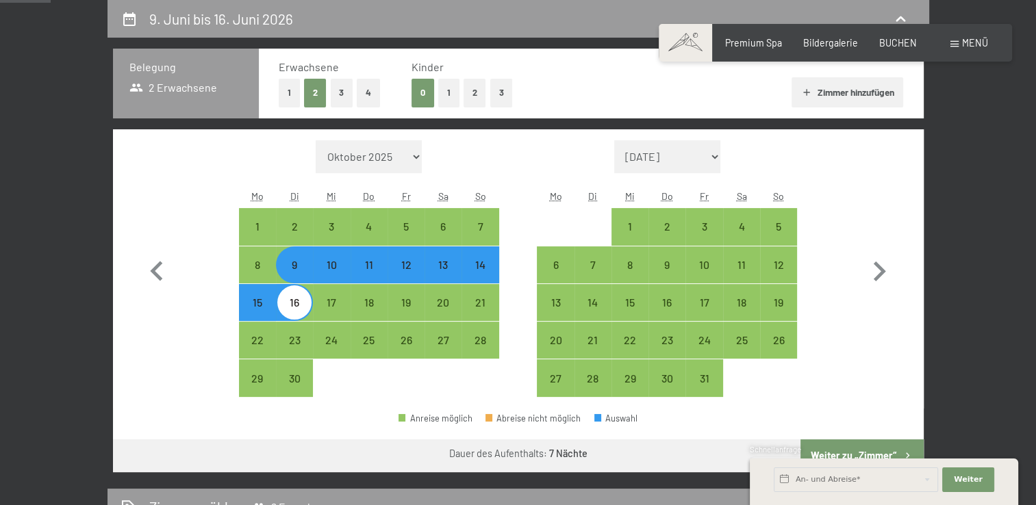
click at [877, 449] on div "Schnellanfrage" at bounding box center [884, 450] width 268 height 13
click at [849, 450] on div "Schnellanfrage" at bounding box center [884, 450] width 268 height 13
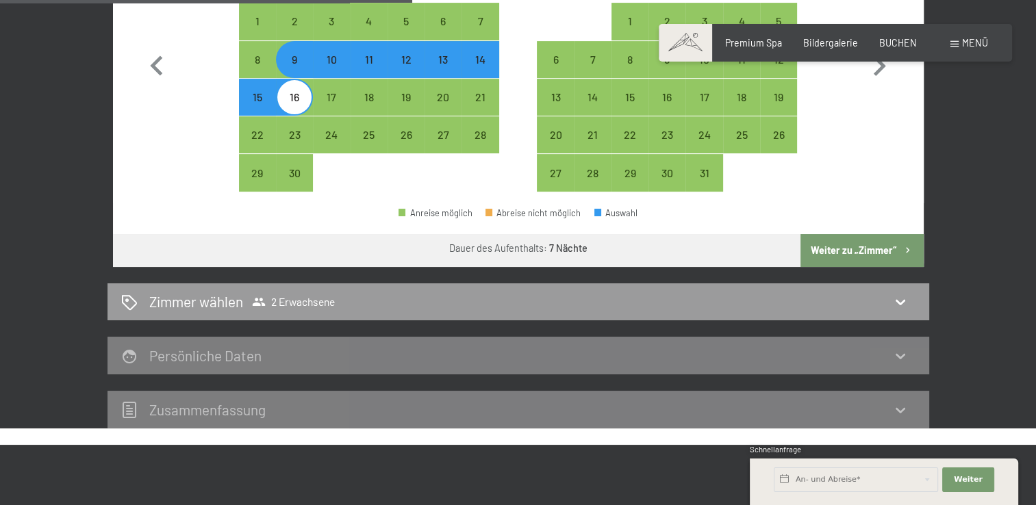
click at [855, 248] on button "Weiter zu „Zimmer“" at bounding box center [862, 250] width 123 height 33
select select "2026-06-01"
select select "2026-07-01"
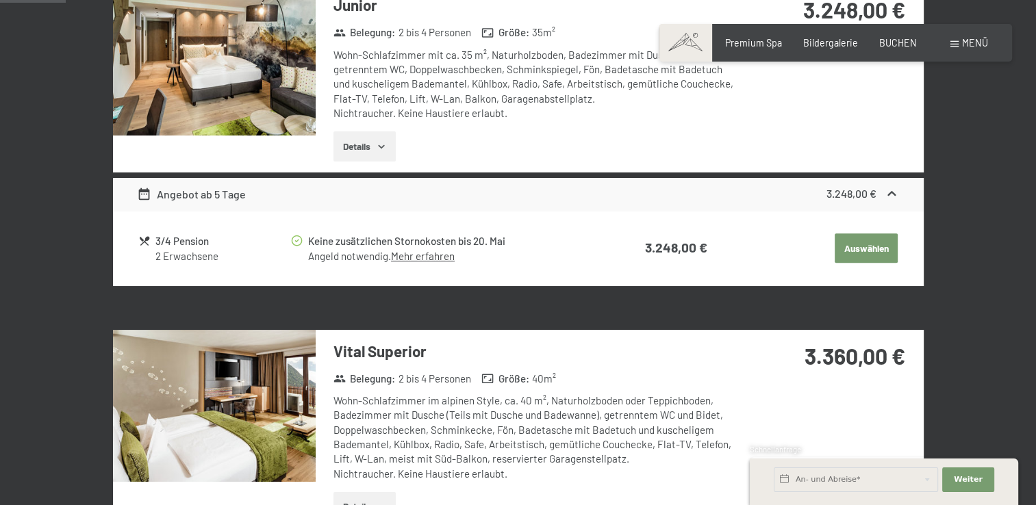
scroll to position [219, 0]
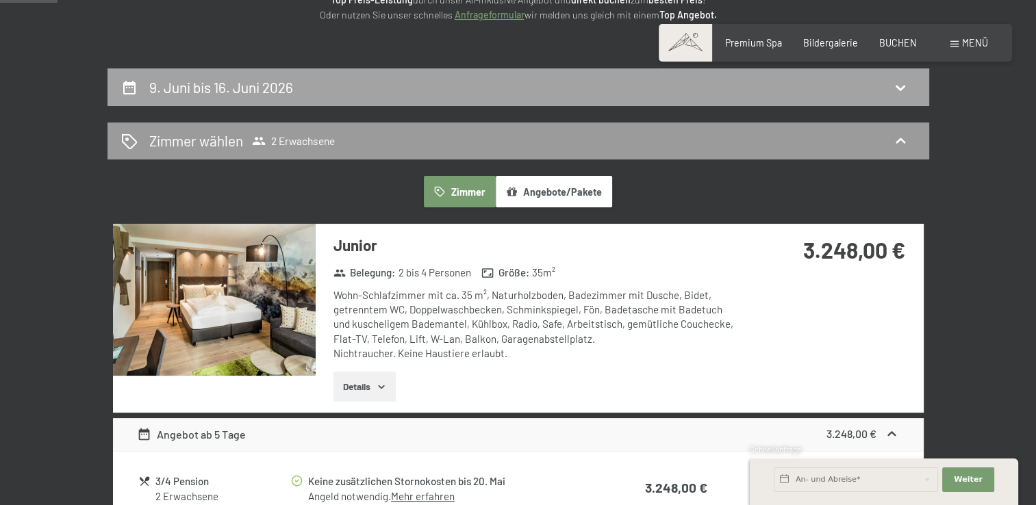
click at [216, 92] on h2 "9. Juni bis 16. Juni 2026" at bounding box center [221, 87] width 144 height 17
select select "2026-06-01"
select select "2026-07-01"
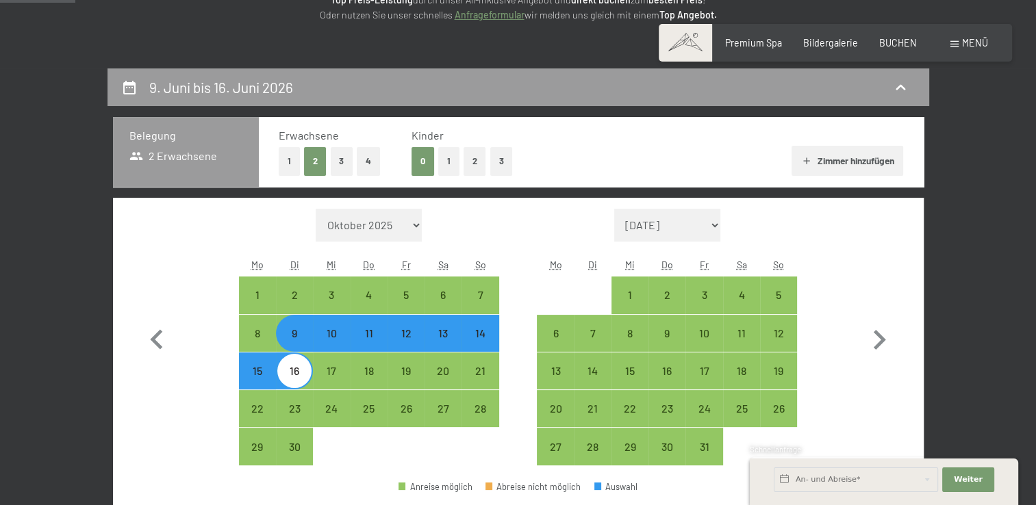
scroll to position [288, 0]
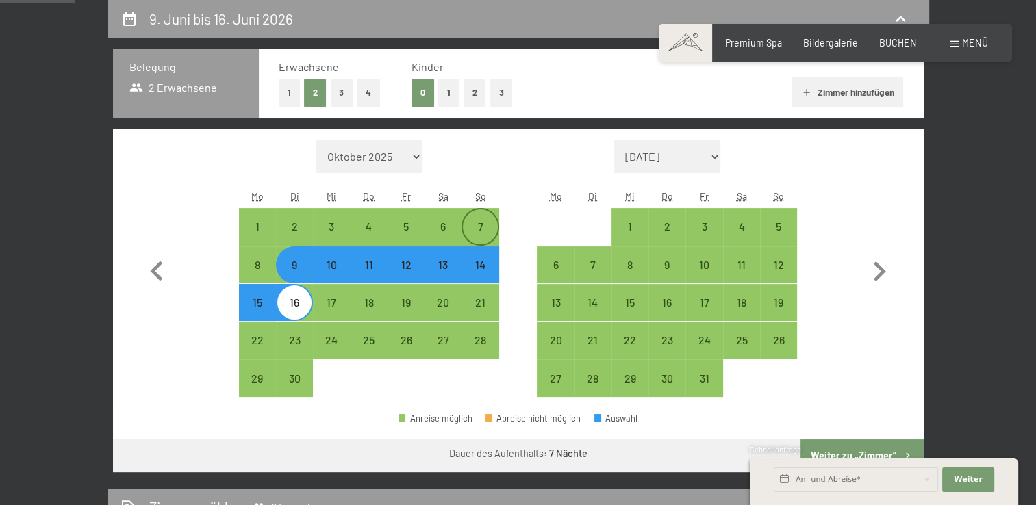
click at [473, 217] on div "7" at bounding box center [480, 227] width 34 height 34
select select "2026-06-01"
select select "2026-07-01"
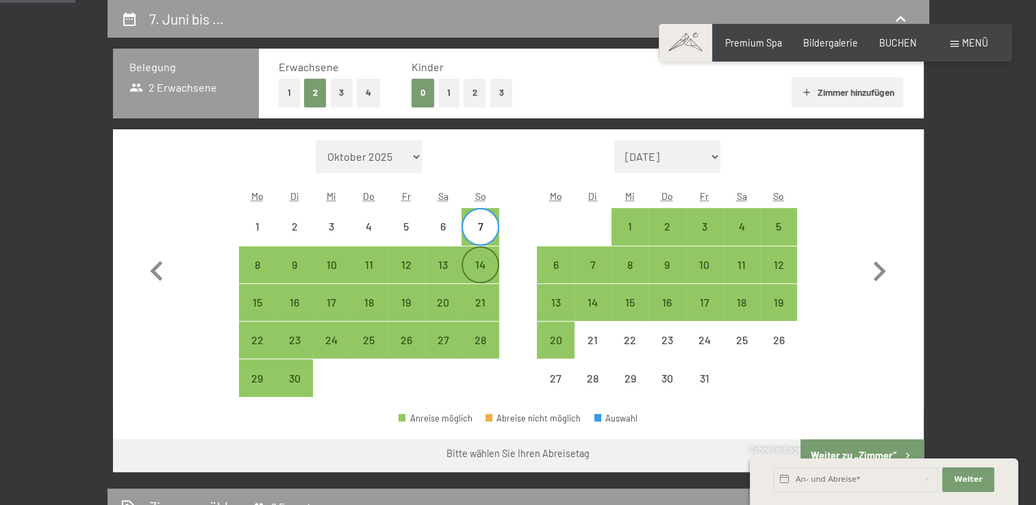
click at [481, 270] on div "14" at bounding box center [480, 277] width 34 height 34
select select "2026-06-01"
select select "2026-07-01"
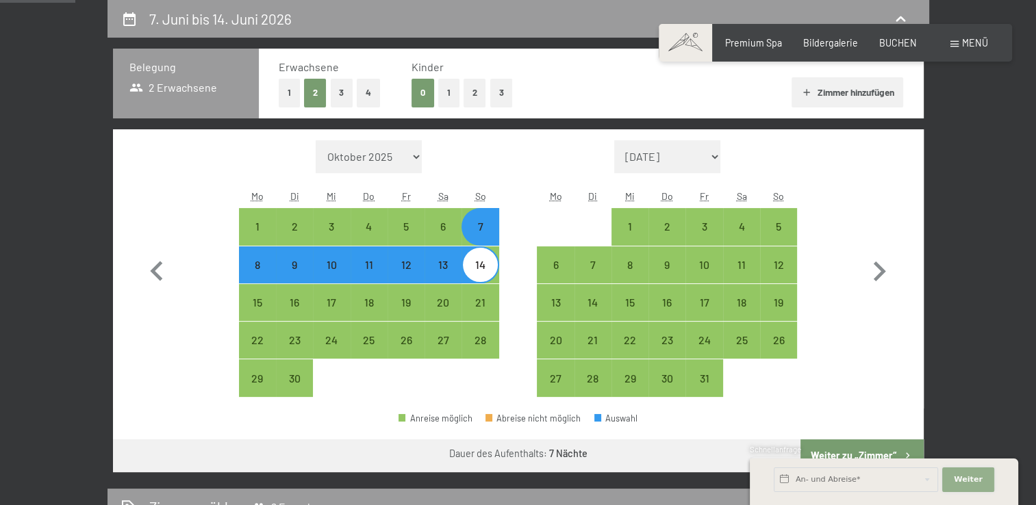
click at [964, 479] on span "Weiter" at bounding box center [968, 480] width 29 height 11
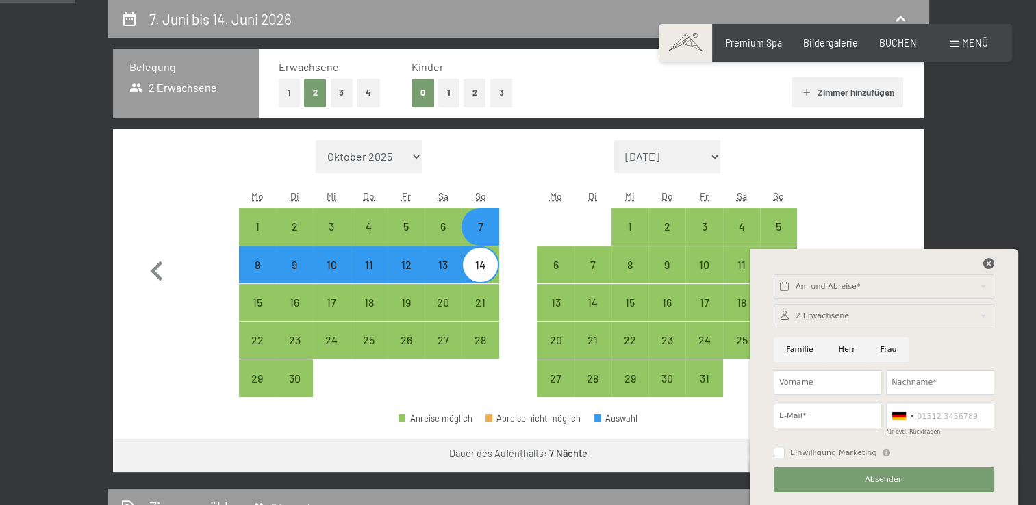
click at [986, 264] on icon at bounding box center [988, 263] width 11 height 11
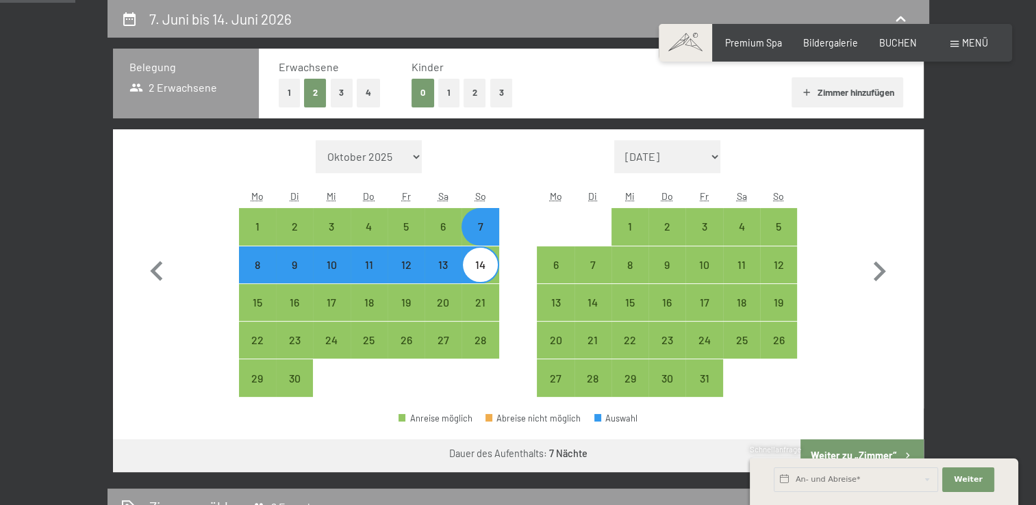
click at [862, 448] on div "Schnellanfrage" at bounding box center [884, 450] width 268 height 13
click at [893, 452] on div "Schnellanfrage" at bounding box center [884, 450] width 268 height 13
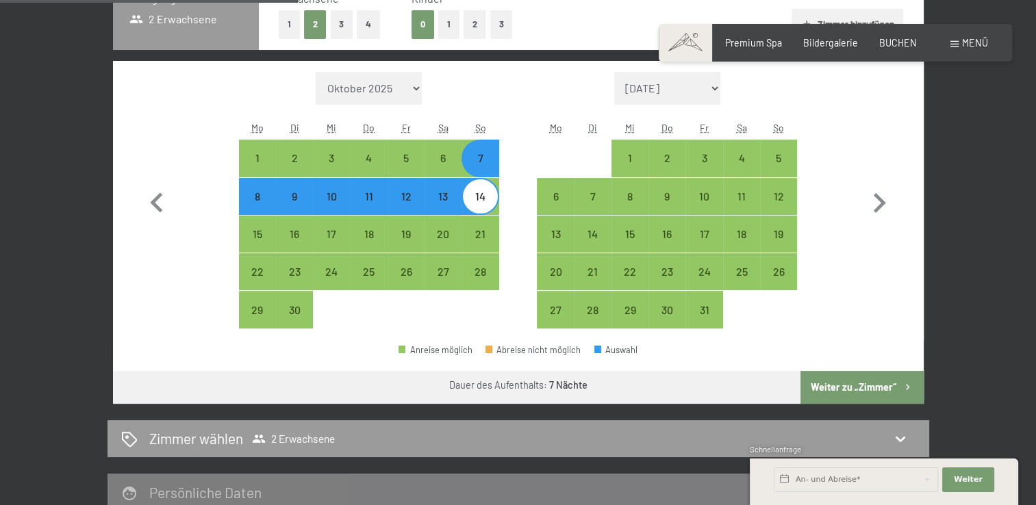
click at [879, 384] on button "Weiter zu „Zimmer“" at bounding box center [862, 387] width 123 height 33
select select "2026-06-01"
select select "2026-07-01"
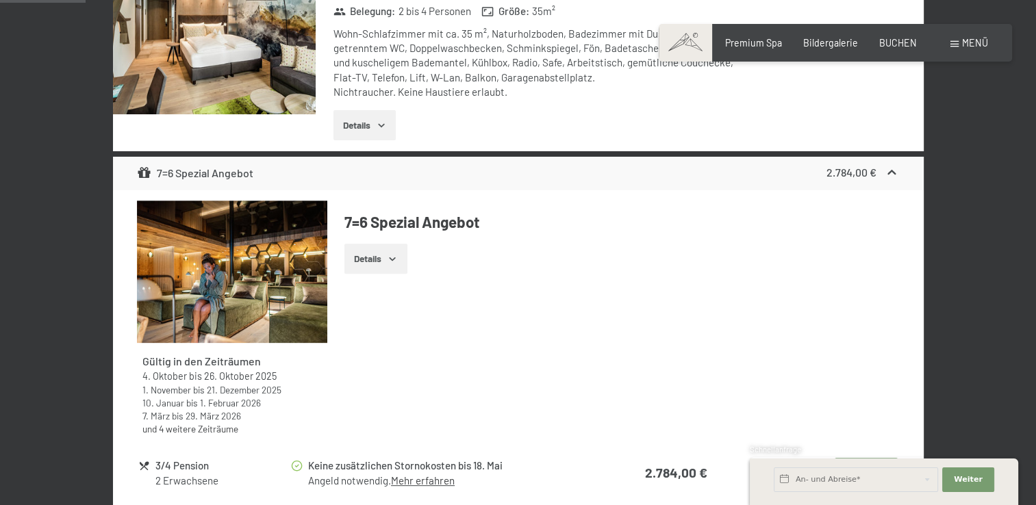
scroll to position [562, 0]
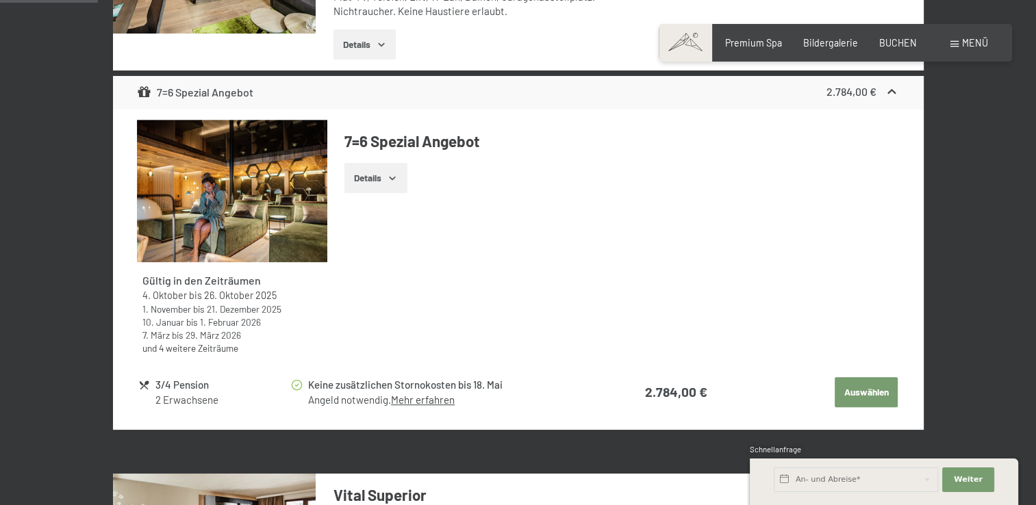
click at [369, 175] on button "Details" at bounding box center [375, 178] width 62 height 30
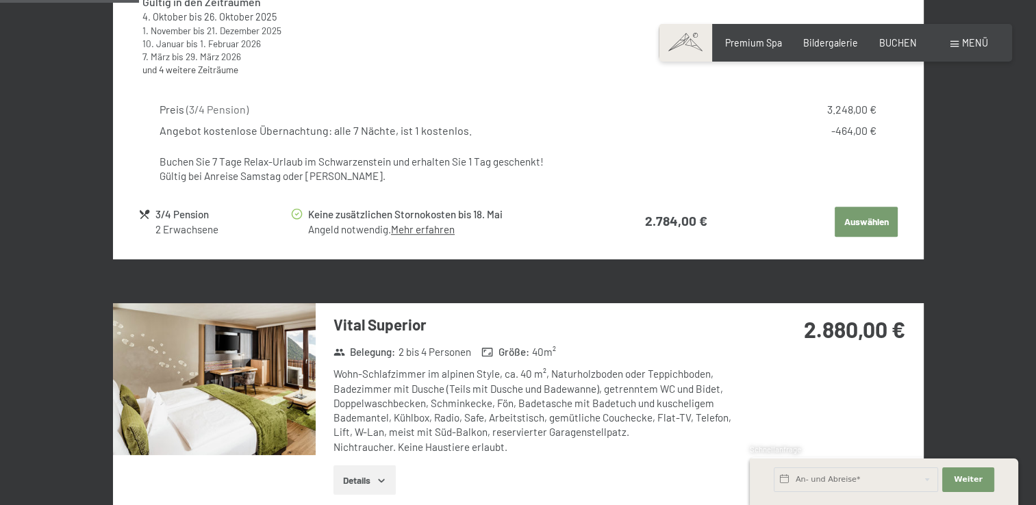
scroll to position [904, 0]
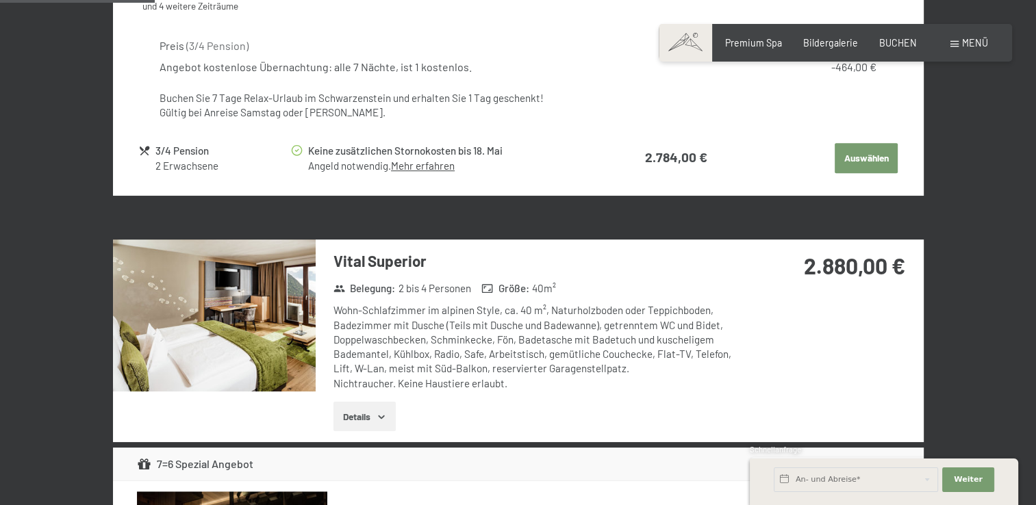
click at [858, 156] on button "Auswählen" at bounding box center [866, 158] width 63 height 30
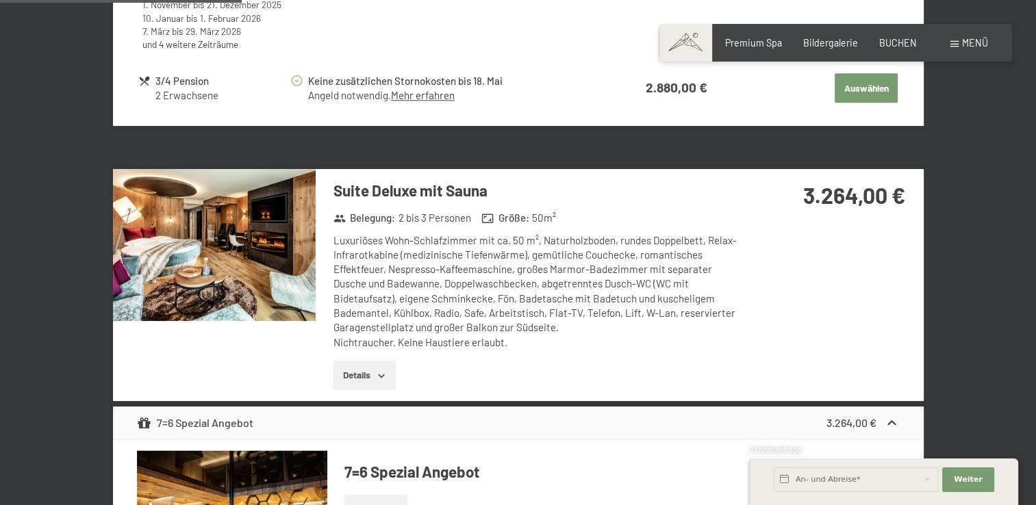
scroll to position [1589, 0]
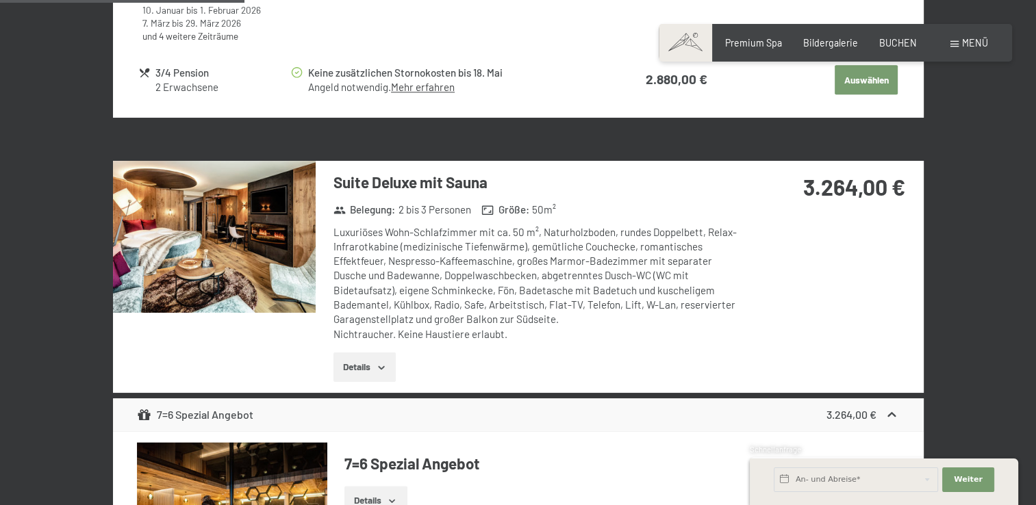
click at [275, 219] on img at bounding box center [214, 237] width 203 height 152
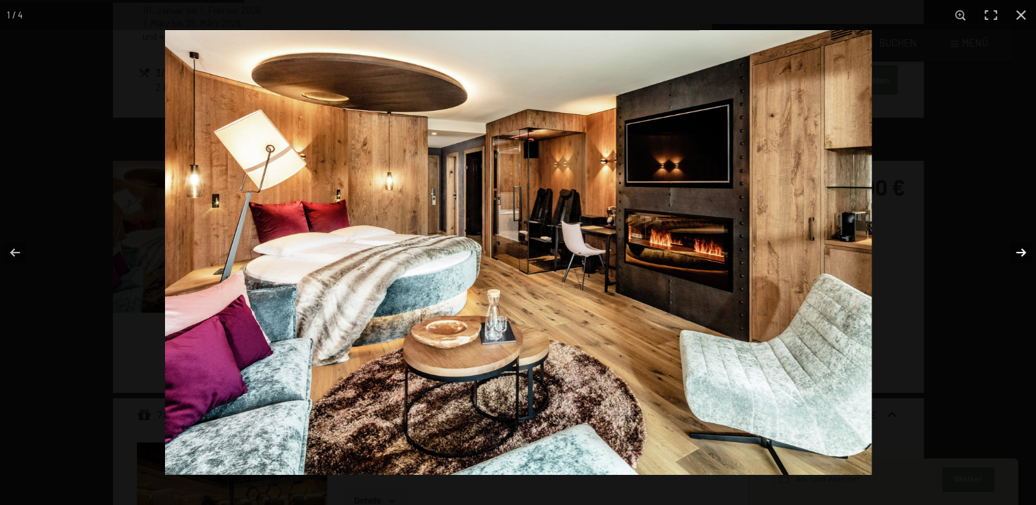
click at [1016, 251] on button "button" at bounding box center [1012, 252] width 48 height 68
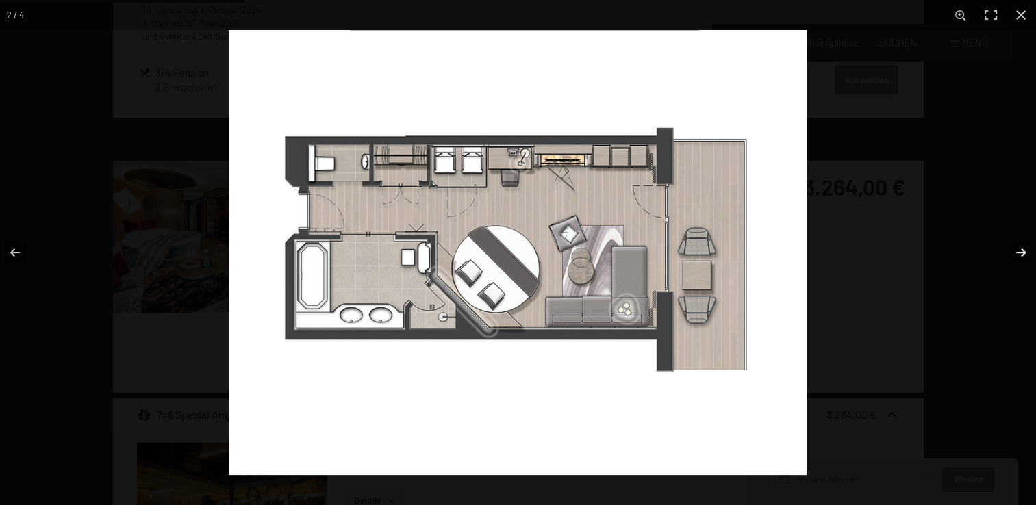
click at [1016, 251] on button "button" at bounding box center [1012, 252] width 48 height 68
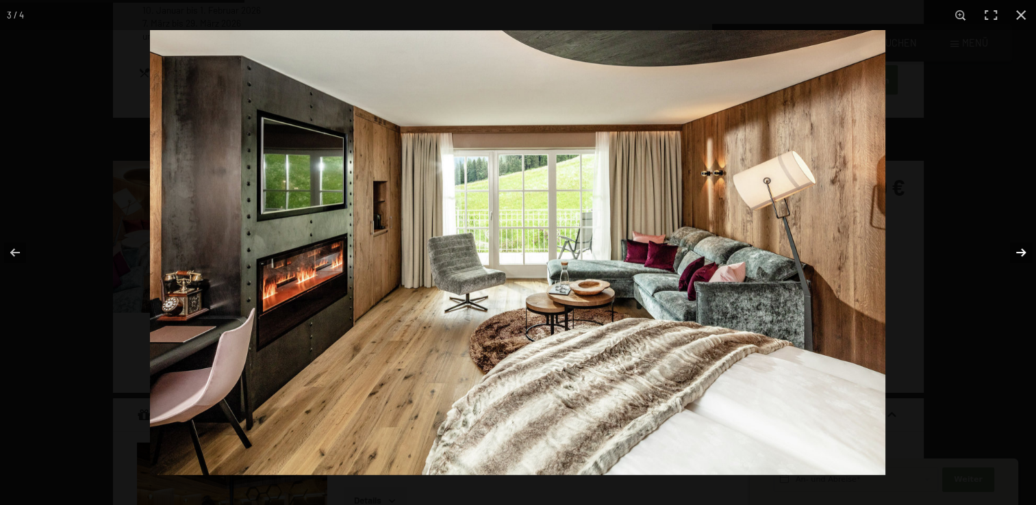
click at [1022, 254] on button "button" at bounding box center [1012, 252] width 48 height 68
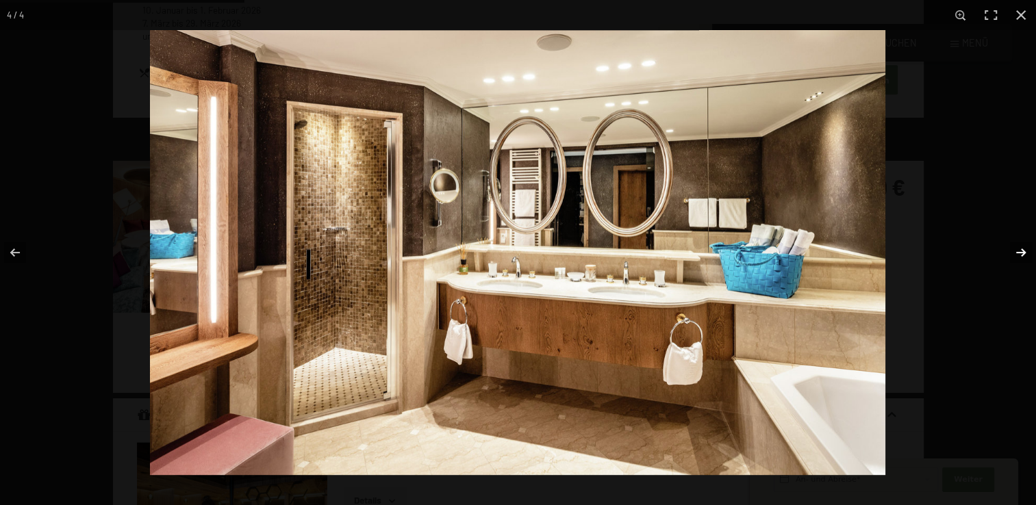
click at [1022, 254] on button "button" at bounding box center [1012, 252] width 48 height 68
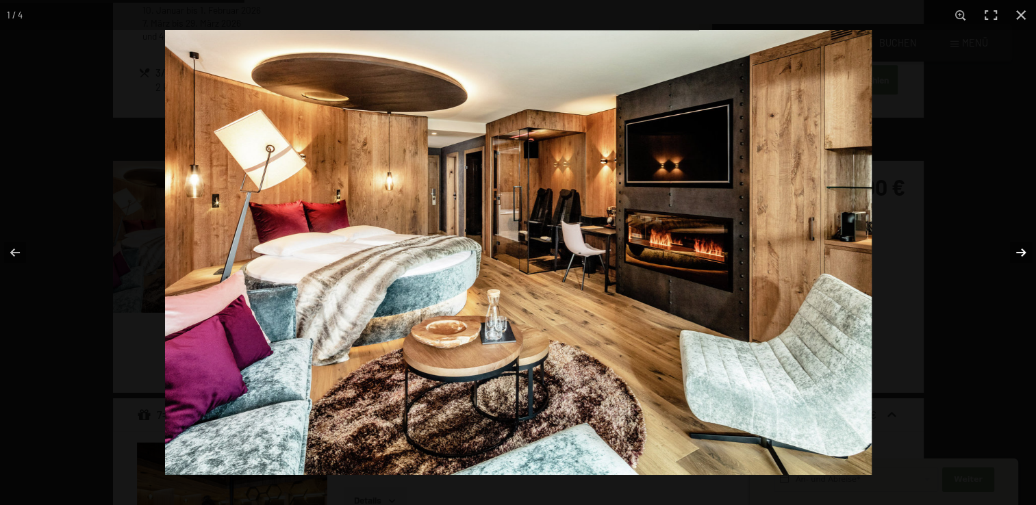
click at [1022, 254] on button "button" at bounding box center [1012, 252] width 48 height 68
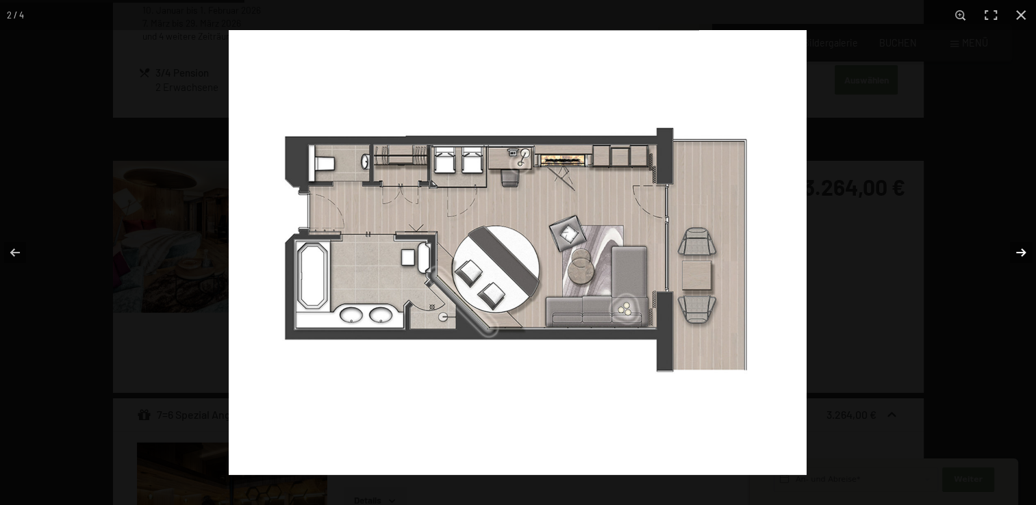
click at [1022, 254] on button "button" at bounding box center [1012, 252] width 48 height 68
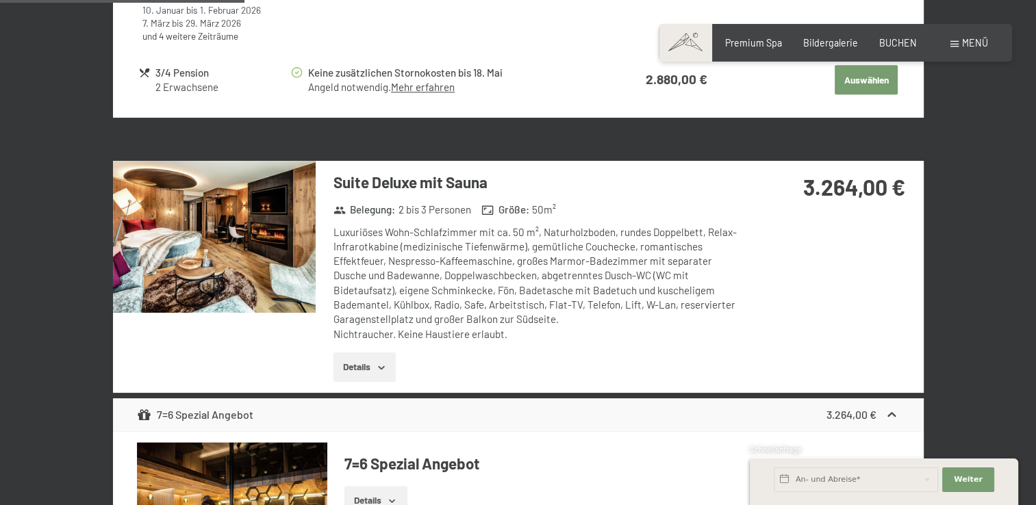
click at [0, 0] on button "button" at bounding box center [0, 0] width 0 height 0
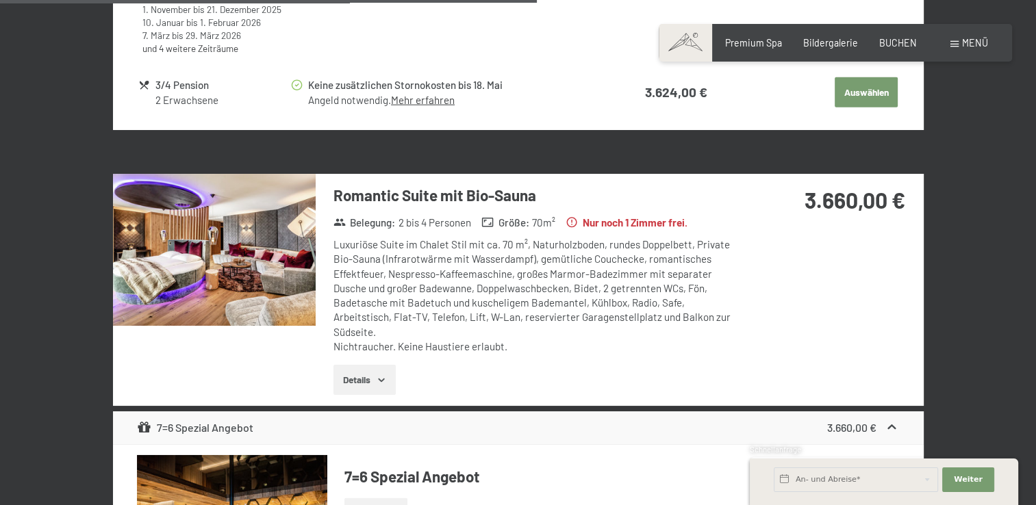
scroll to position [3506, 0]
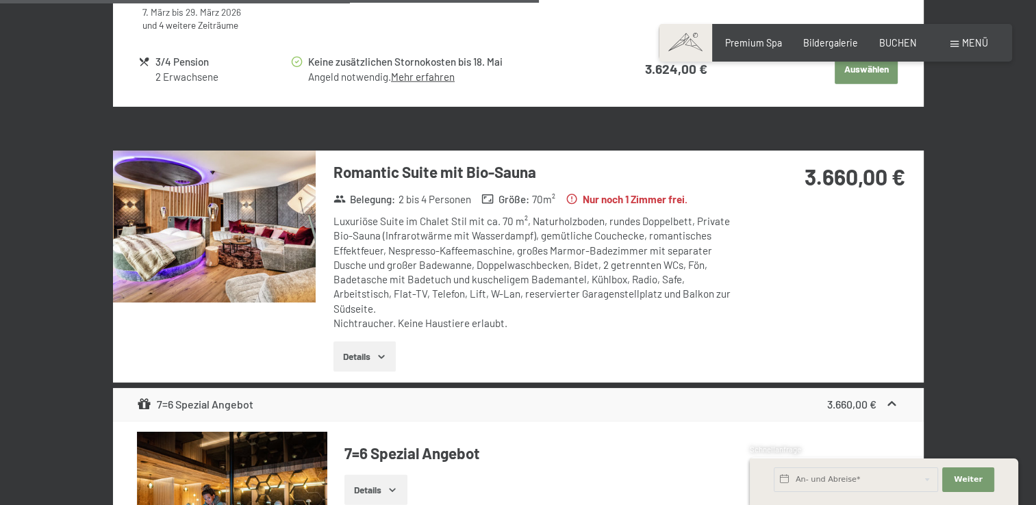
click at [194, 259] on img at bounding box center [214, 227] width 203 height 152
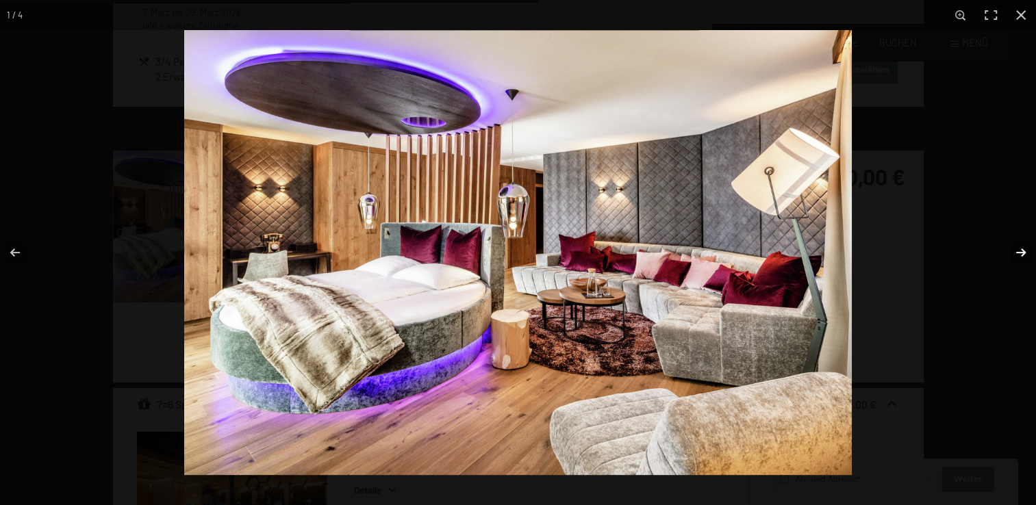
click at [1020, 246] on button "button" at bounding box center [1012, 252] width 48 height 68
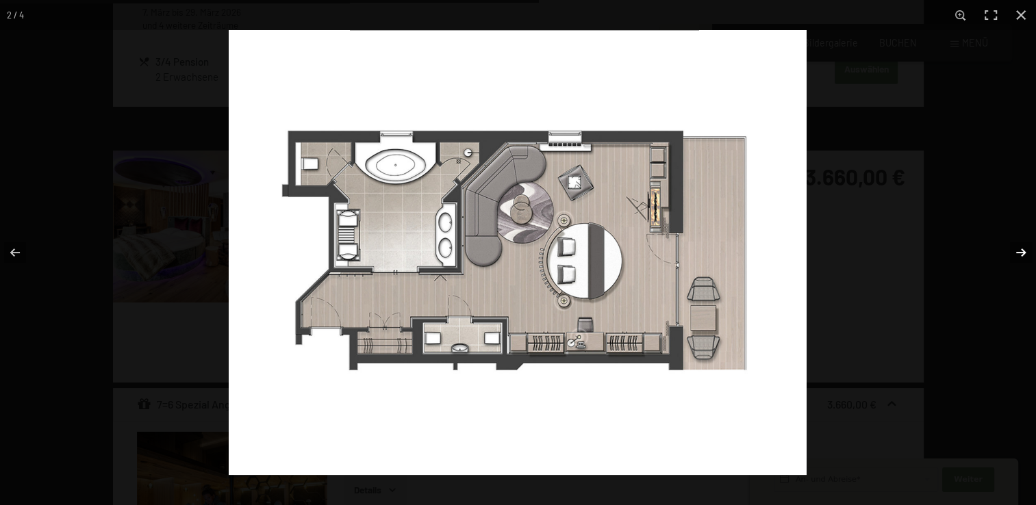
click at [1020, 248] on button "button" at bounding box center [1012, 252] width 48 height 68
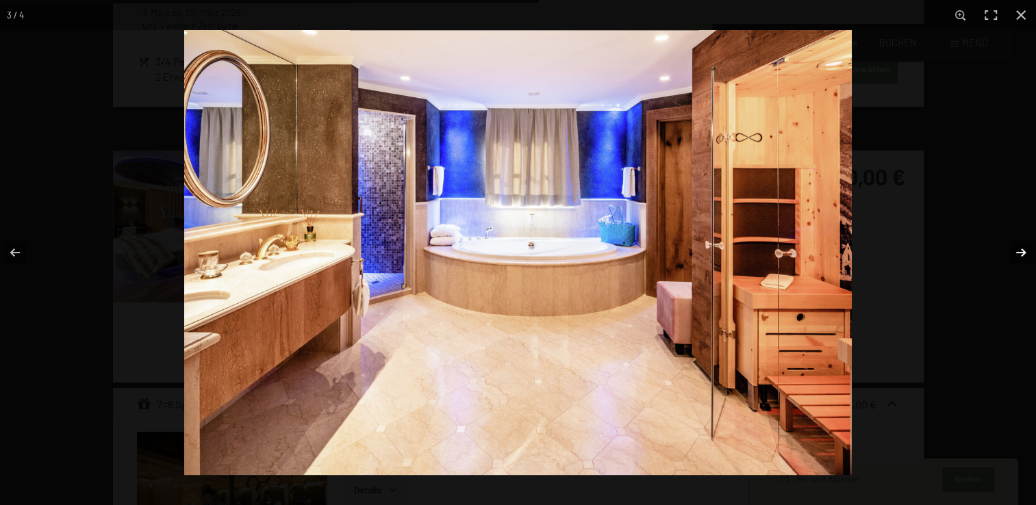
click at [1020, 248] on button "button" at bounding box center [1012, 252] width 48 height 68
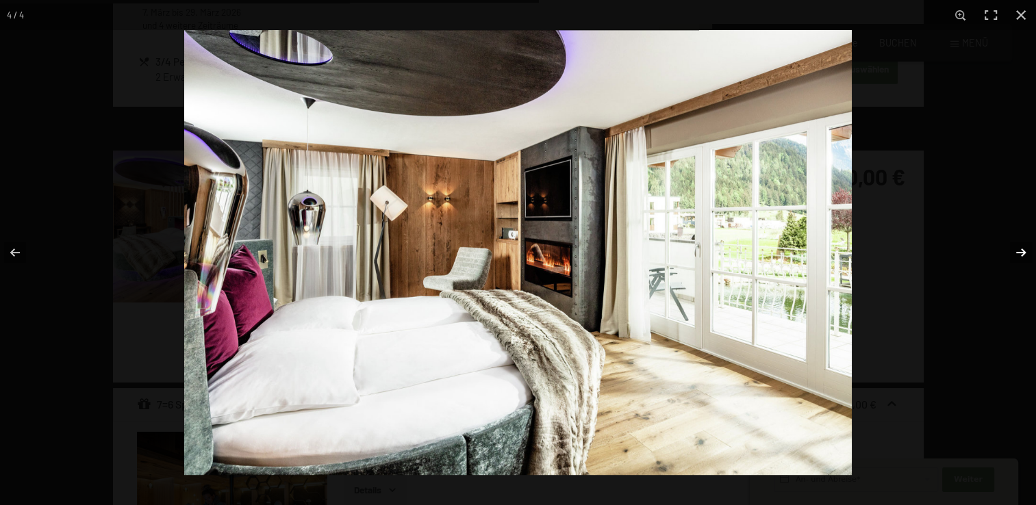
click at [1020, 248] on button "button" at bounding box center [1012, 252] width 48 height 68
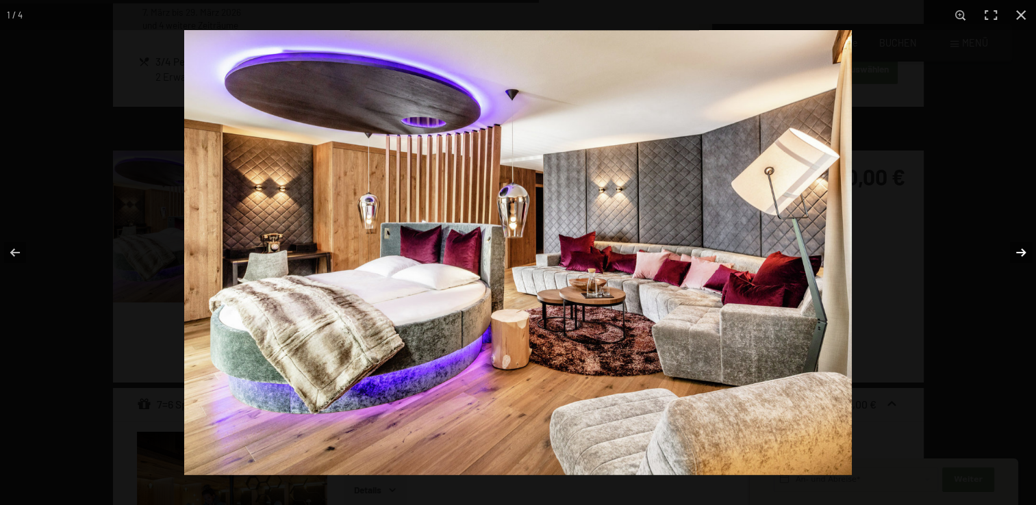
click at [1020, 248] on button "button" at bounding box center [1012, 252] width 48 height 68
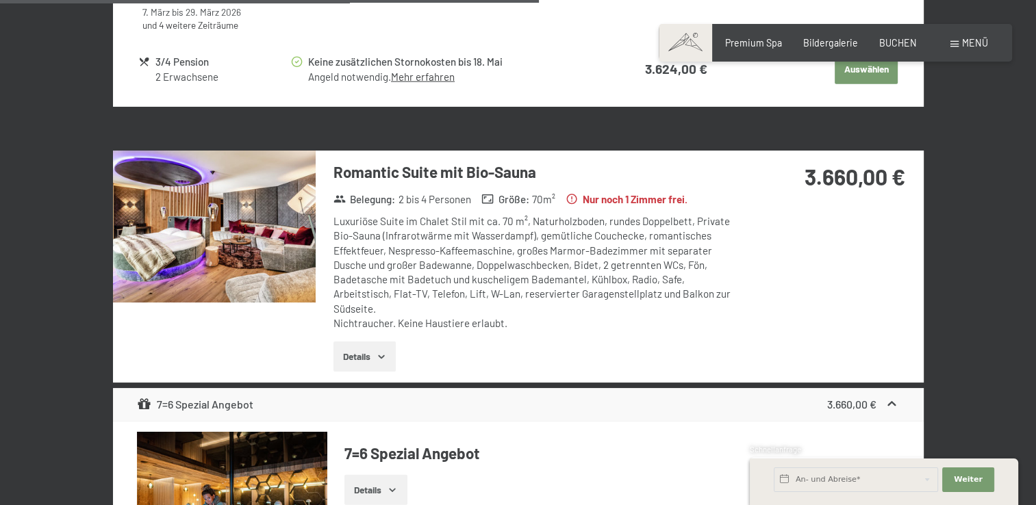
click at [0, 0] on button "button" at bounding box center [0, 0] width 0 height 0
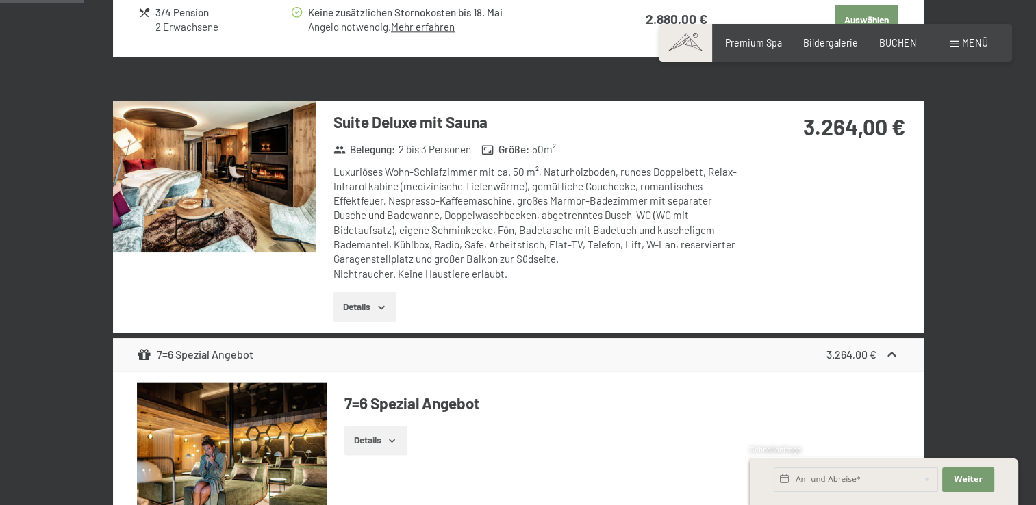
scroll to position [126, 0]
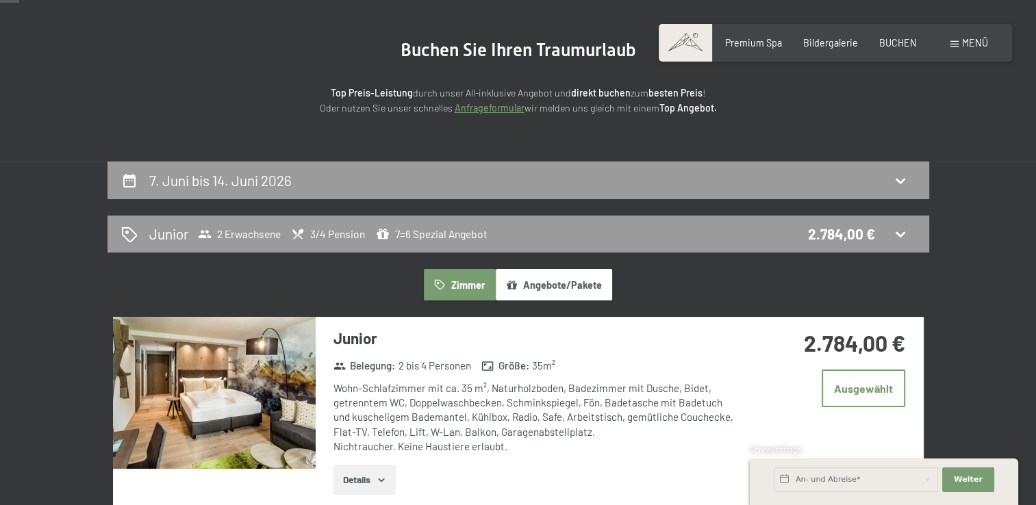
click at [162, 403] on img at bounding box center [214, 393] width 203 height 152
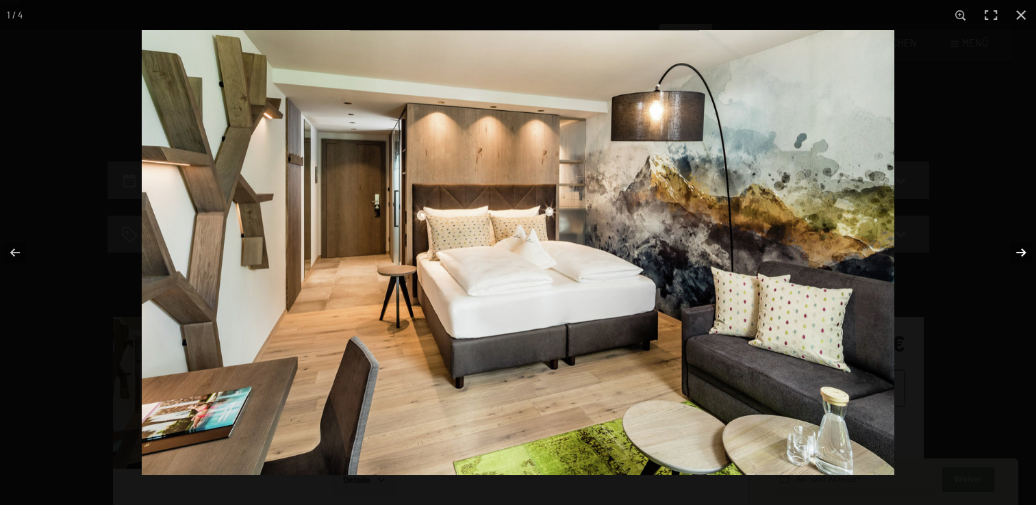
click at [1020, 251] on button "button" at bounding box center [1012, 252] width 48 height 68
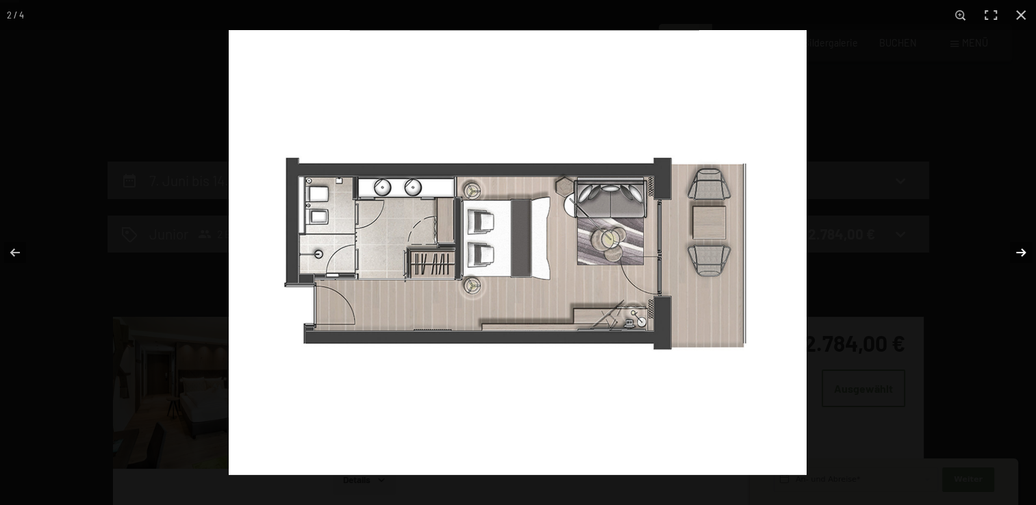
click at [1020, 251] on button "button" at bounding box center [1012, 252] width 48 height 68
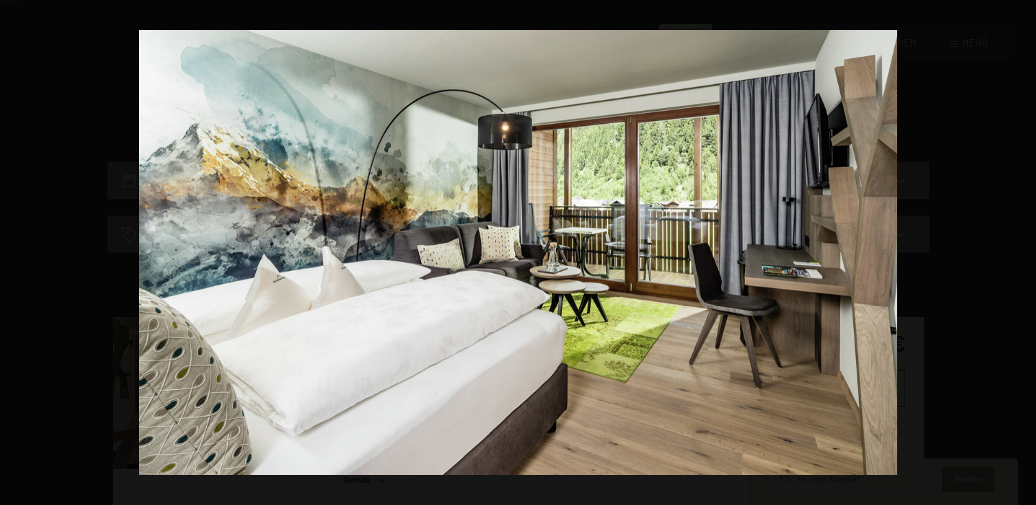
click at [1020, 251] on button "button" at bounding box center [1012, 252] width 48 height 68
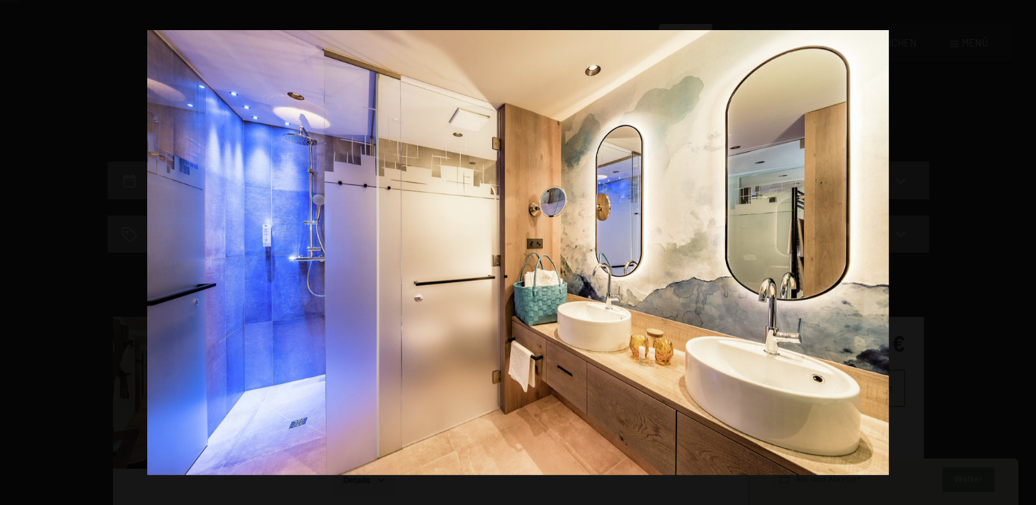
click at [1020, 251] on button "button" at bounding box center [1012, 252] width 48 height 68
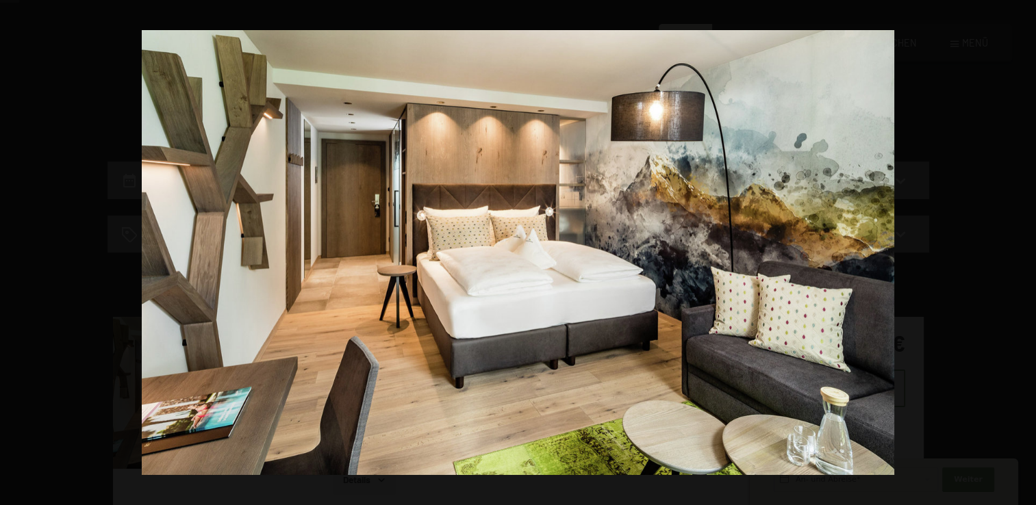
click at [1020, 251] on button "button" at bounding box center [1012, 252] width 48 height 68
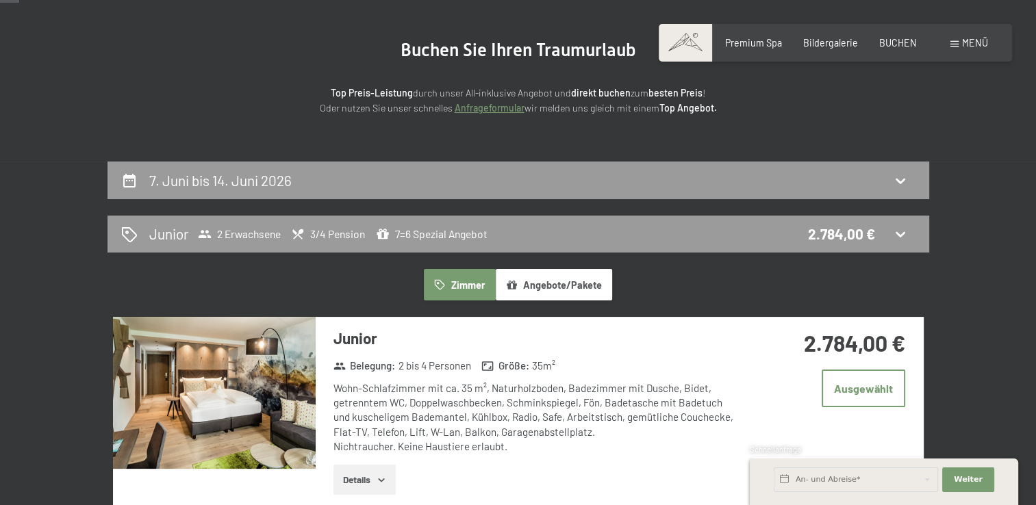
click at [0, 0] on button "button" at bounding box center [0, 0] width 0 height 0
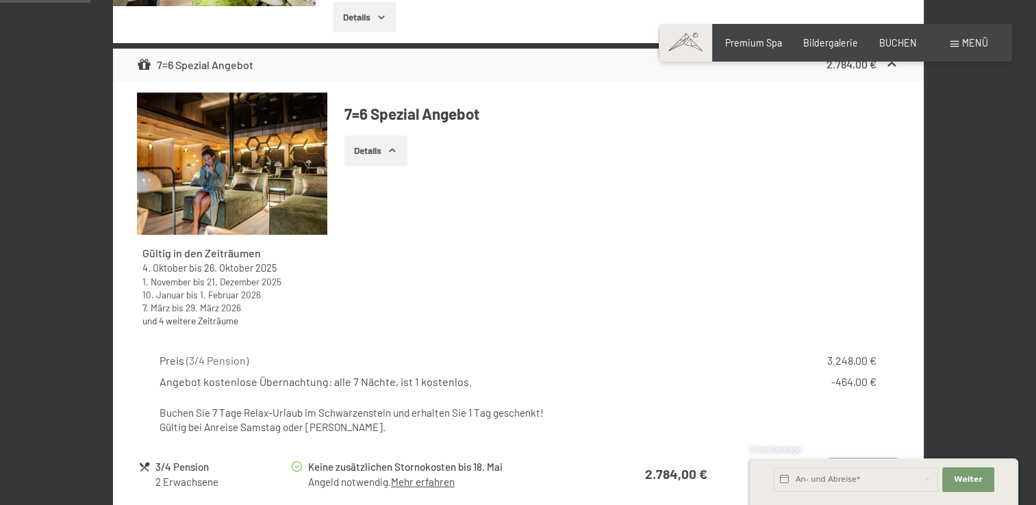
scroll to position [605, 0]
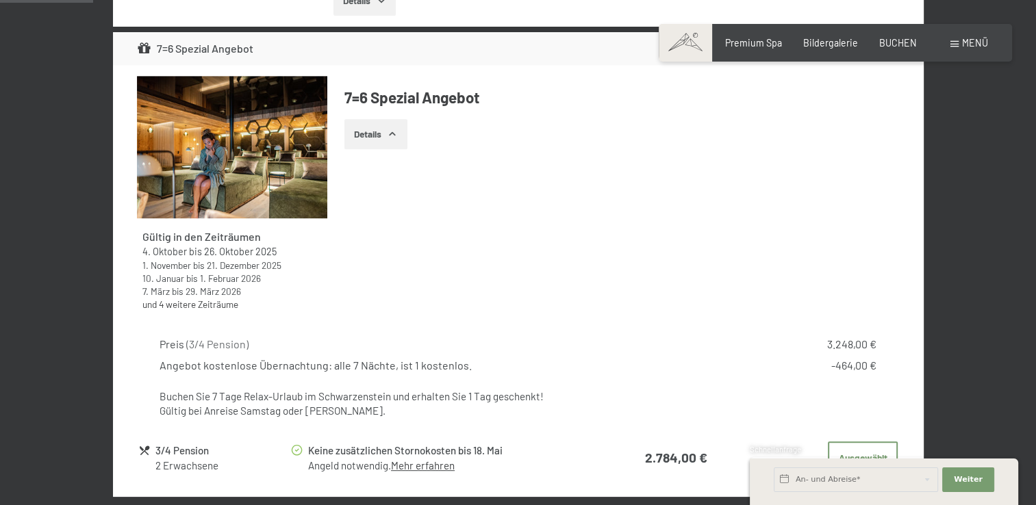
click at [432, 461] on link "Mehr erfahren" at bounding box center [423, 466] width 64 height 12
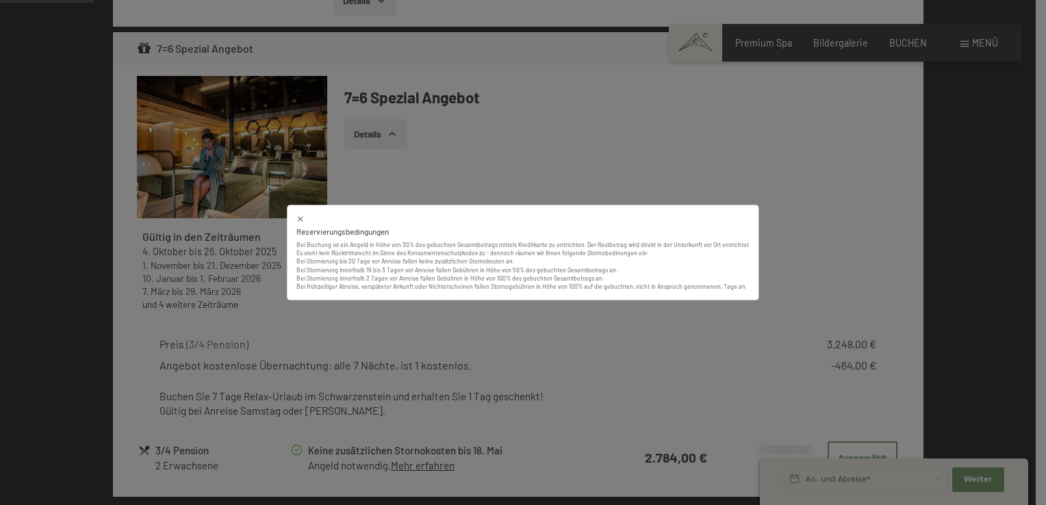
click at [304, 215] on icon at bounding box center [301, 219] width 9 height 9
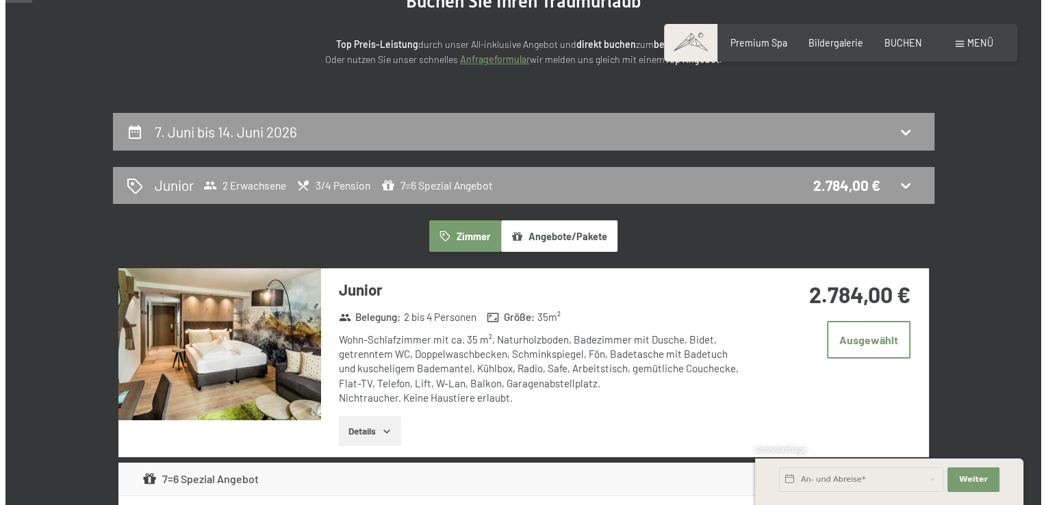
scroll to position [0, 0]
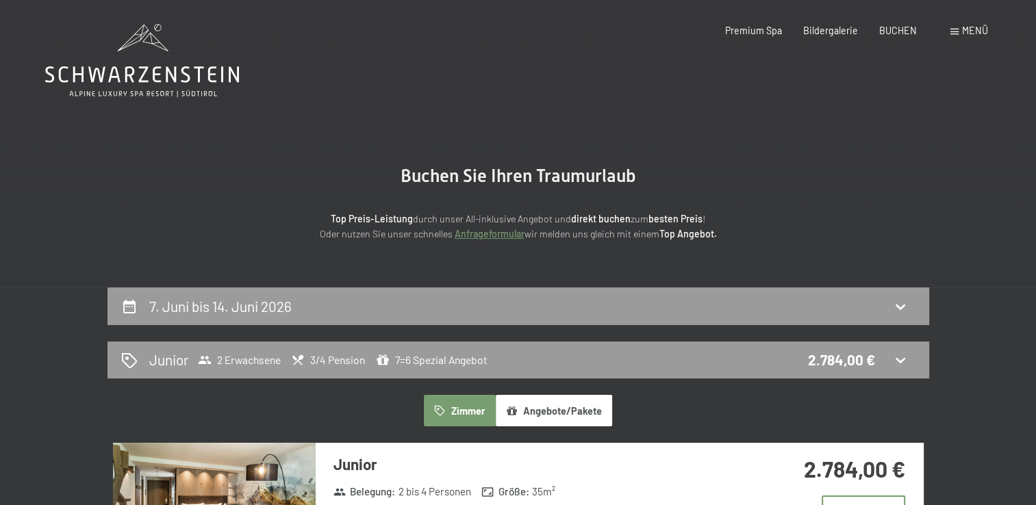
click at [970, 34] on span "Menü" at bounding box center [975, 31] width 26 height 12
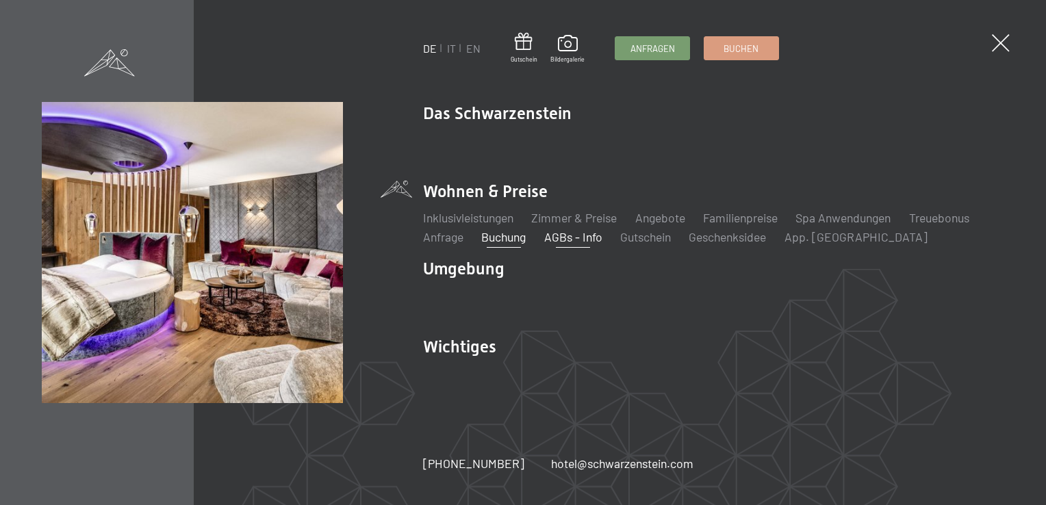
click at [588, 238] on link "AGBs - Info" at bounding box center [573, 236] width 58 height 15
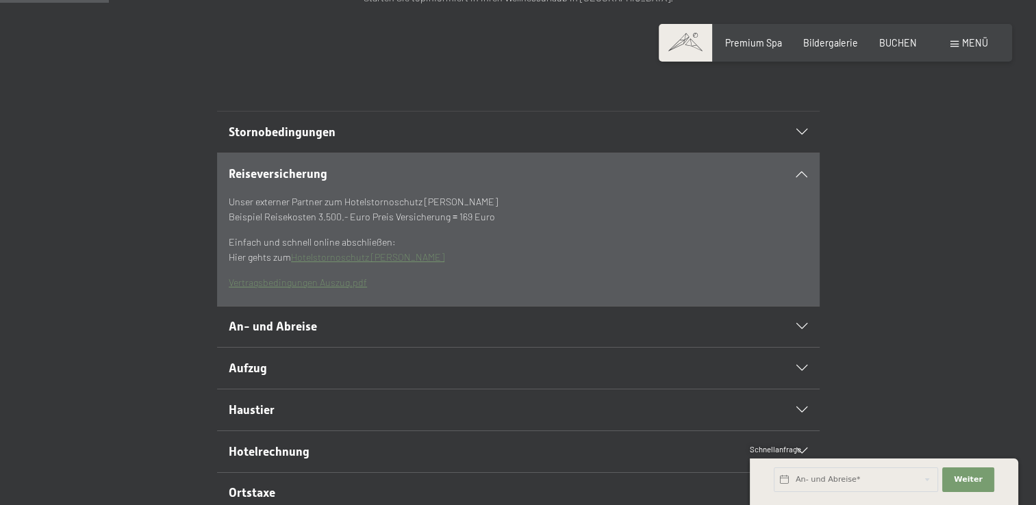
scroll to position [274, 0]
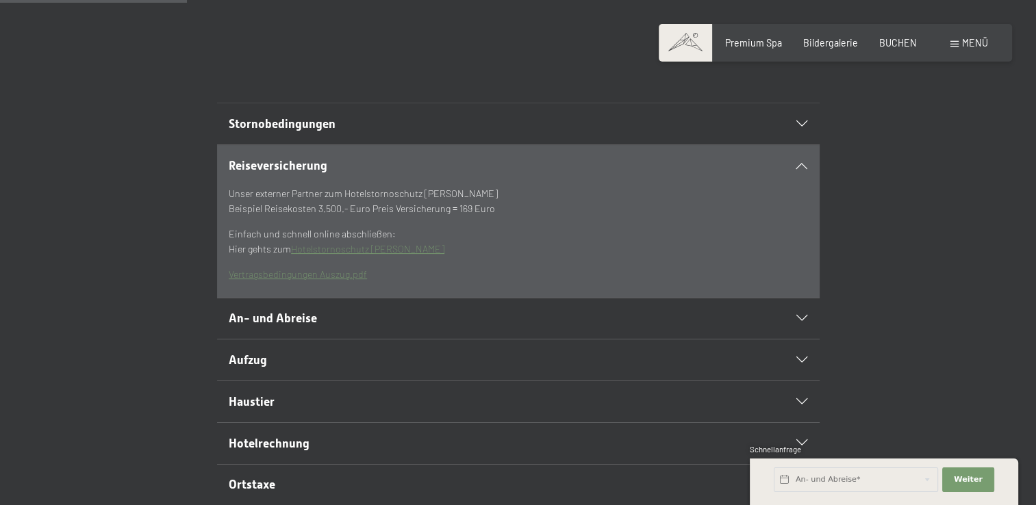
click at [330, 131] on span "Stornobedingungen" at bounding box center [282, 124] width 107 height 14
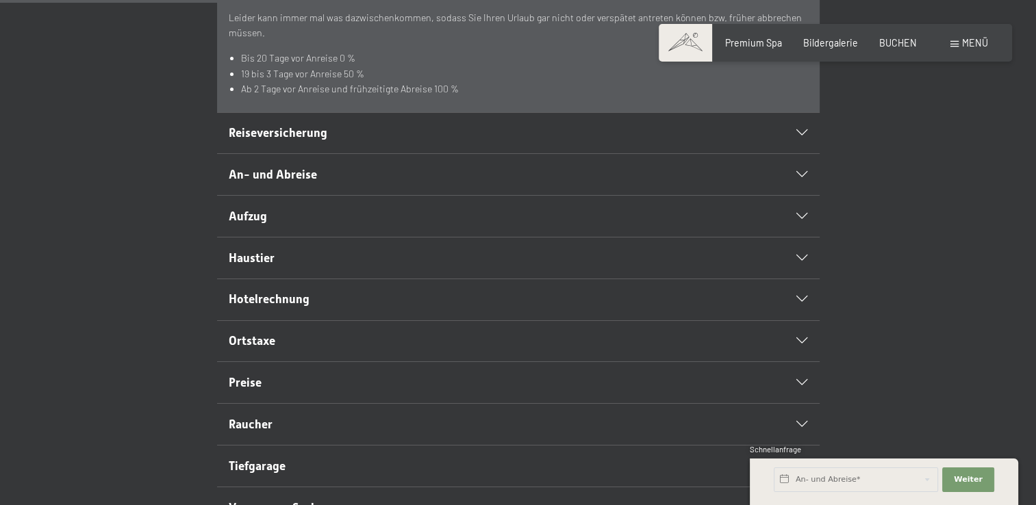
scroll to position [411, 0]
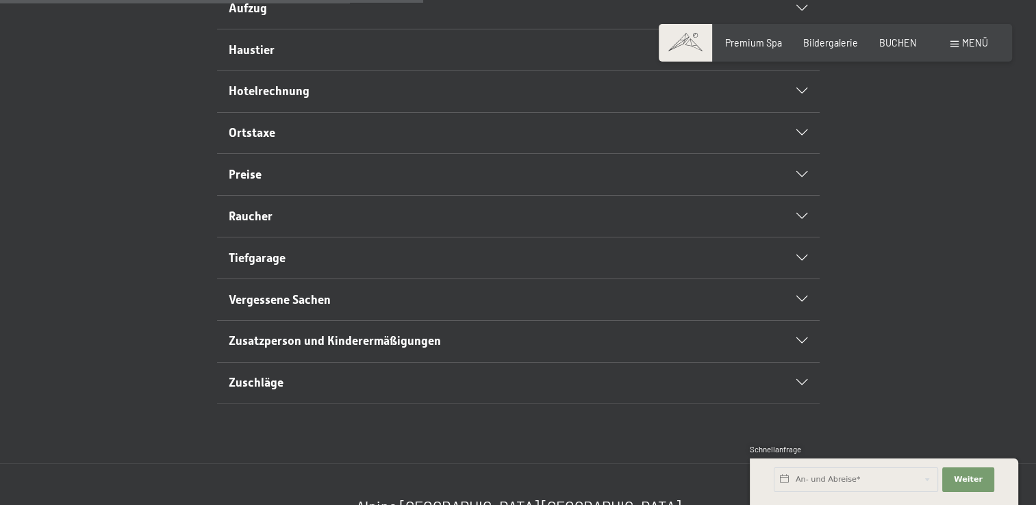
click at [399, 267] on h2 "Tiefgarage" at bounding box center [489, 258] width 520 height 17
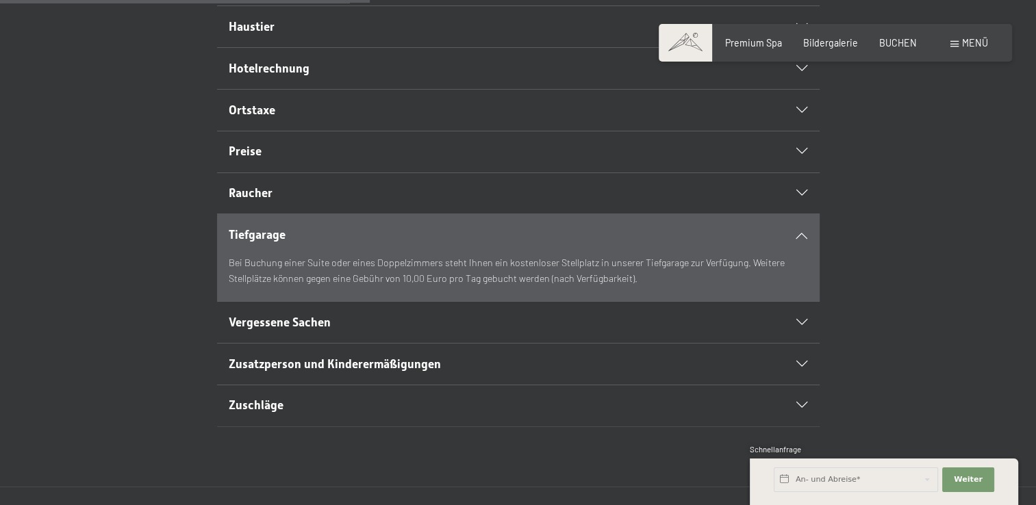
scroll to position [515, 0]
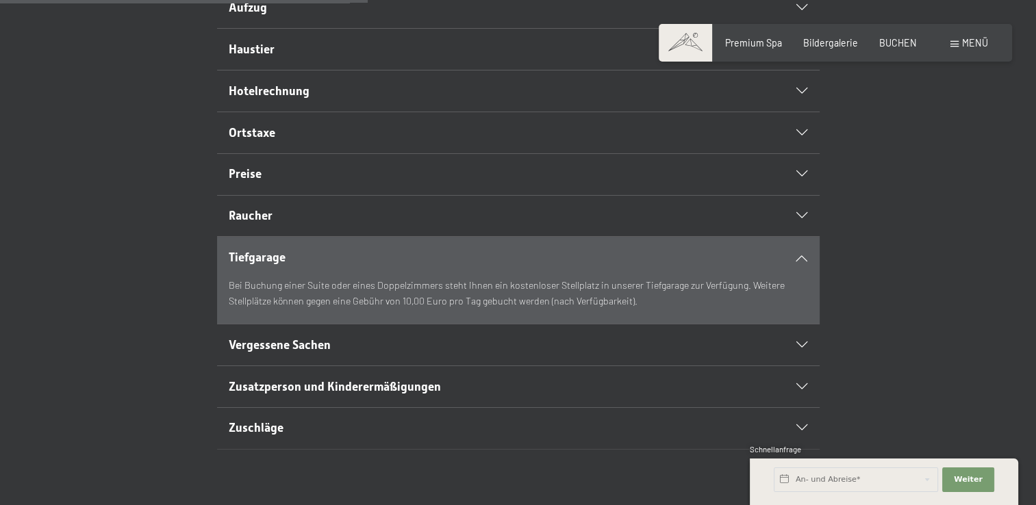
click at [399, 266] on h2 "Tiefgarage" at bounding box center [489, 257] width 520 height 17
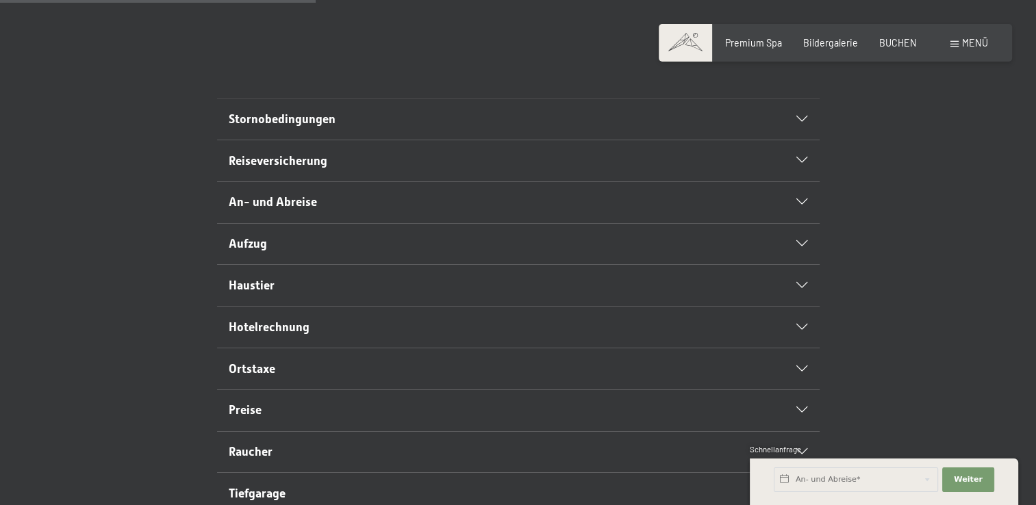
scroll to position [36, 0]
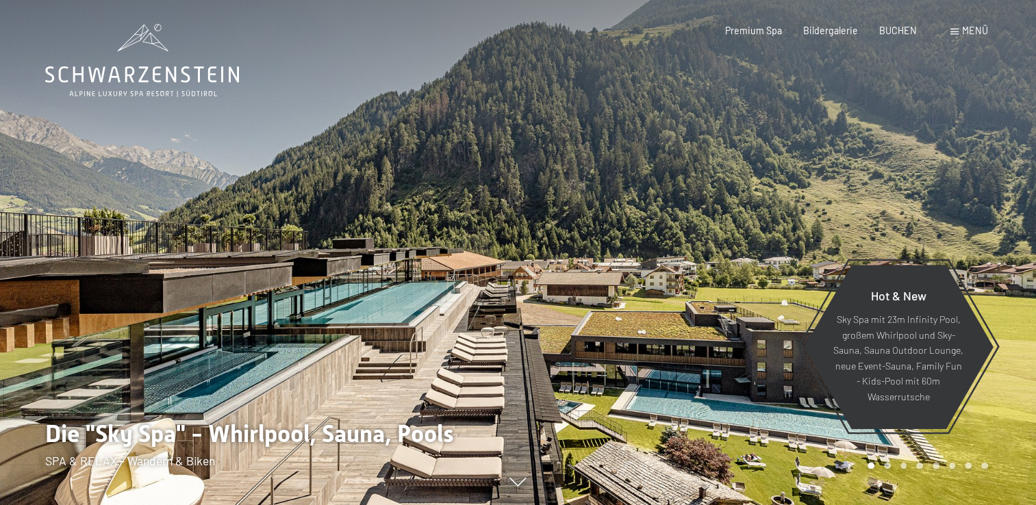
click at [957, 32] on span at bounding box center [955, 32] width 8 height 6
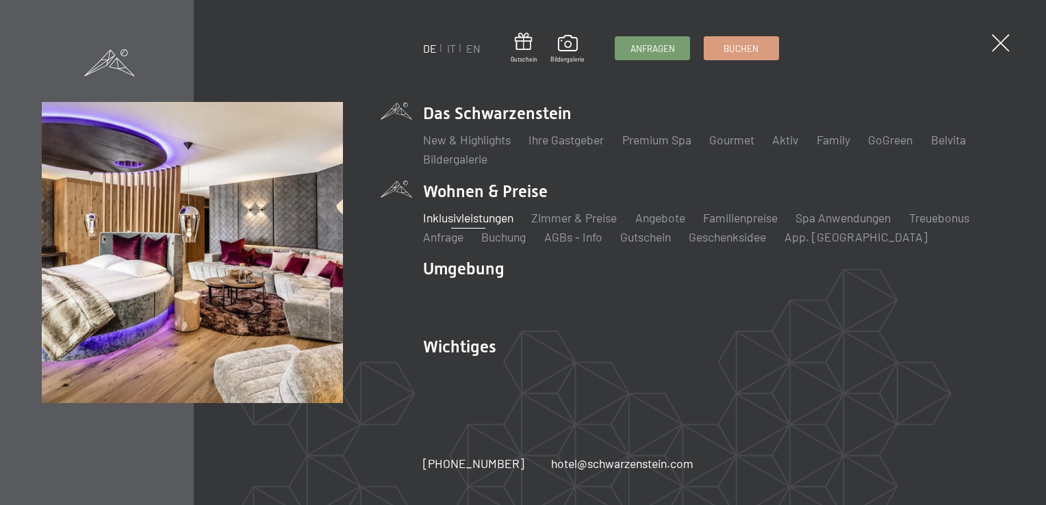
click at [496, 213] on link "Inklusivleistungen" at bounding box center [468, 217] width 90 height 15
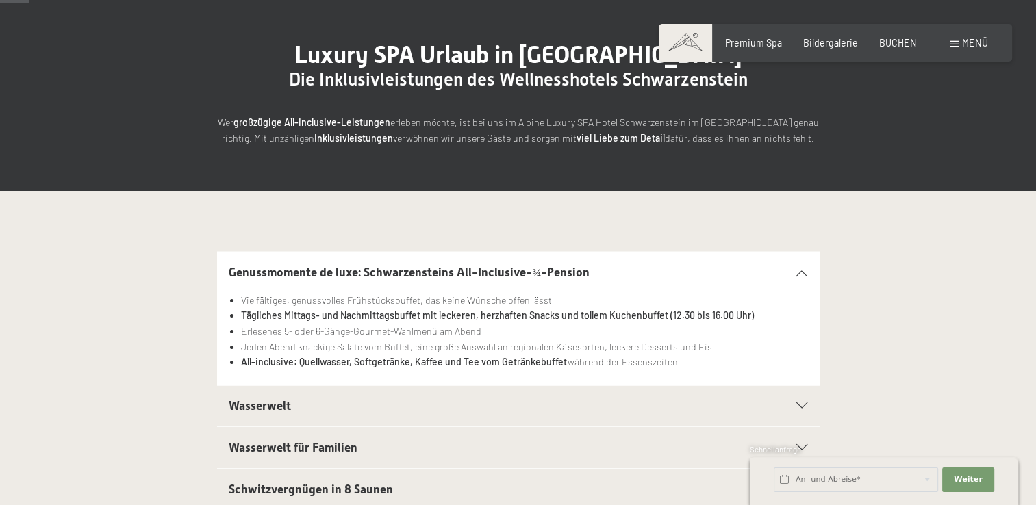
scroll to position [274, 0]
